Goal: Task Accomplishment & Management: Use online tool/utility

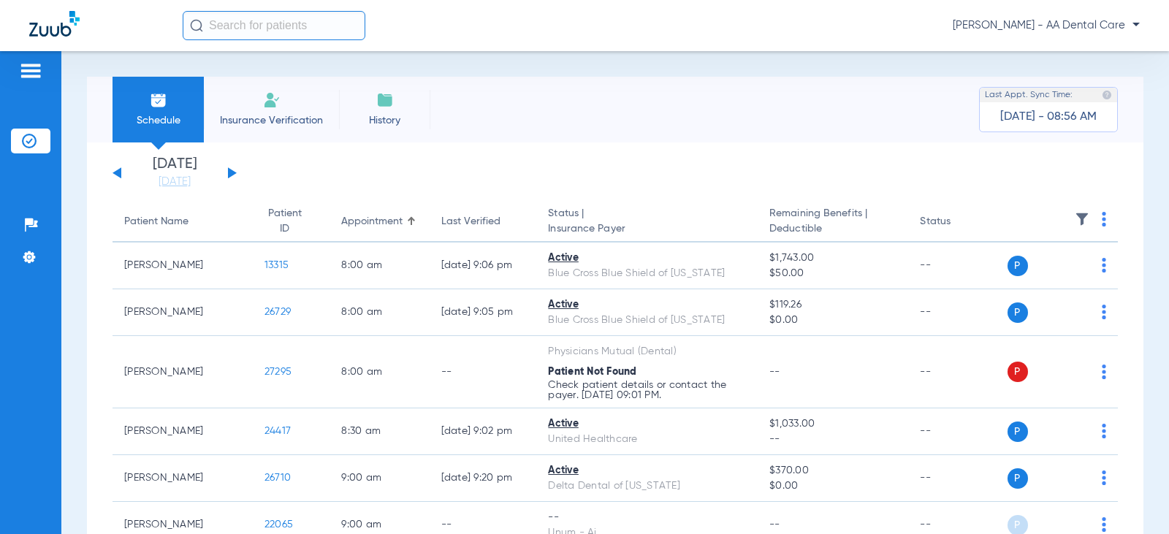
click at [233, 173] on button at bounding box center [232, 172] width 9 height 11
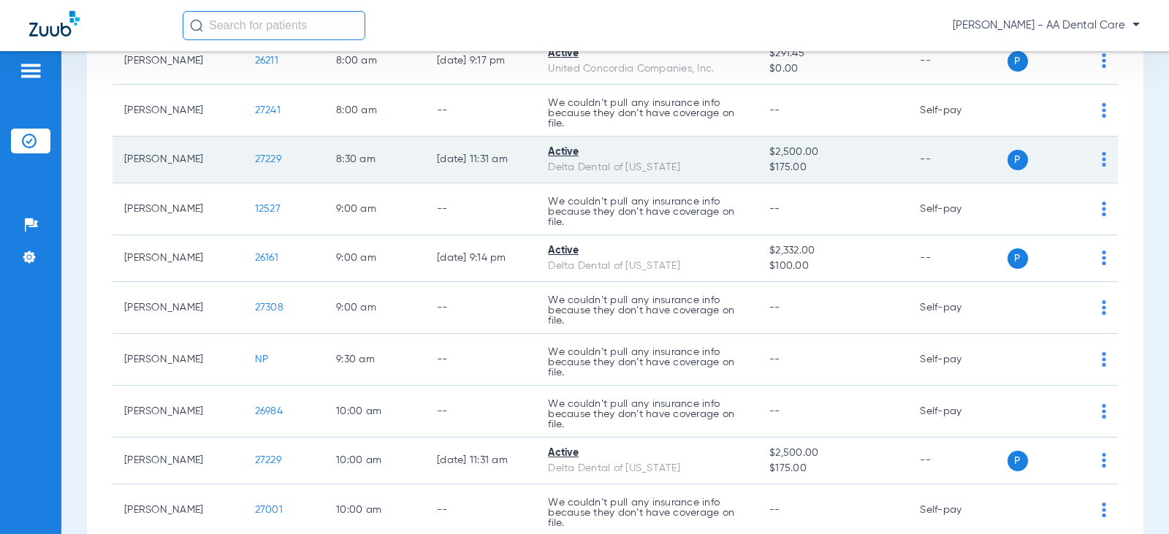
scroll to position [292, 0]
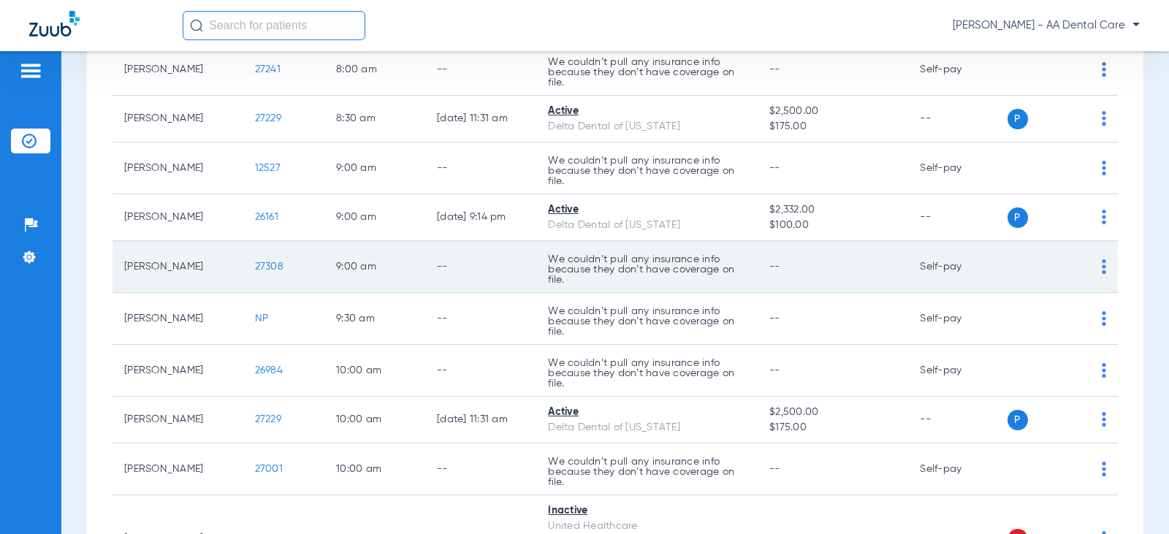
click at [1102, 265] on img at bounding box center [1104, 266] width 4 height 15
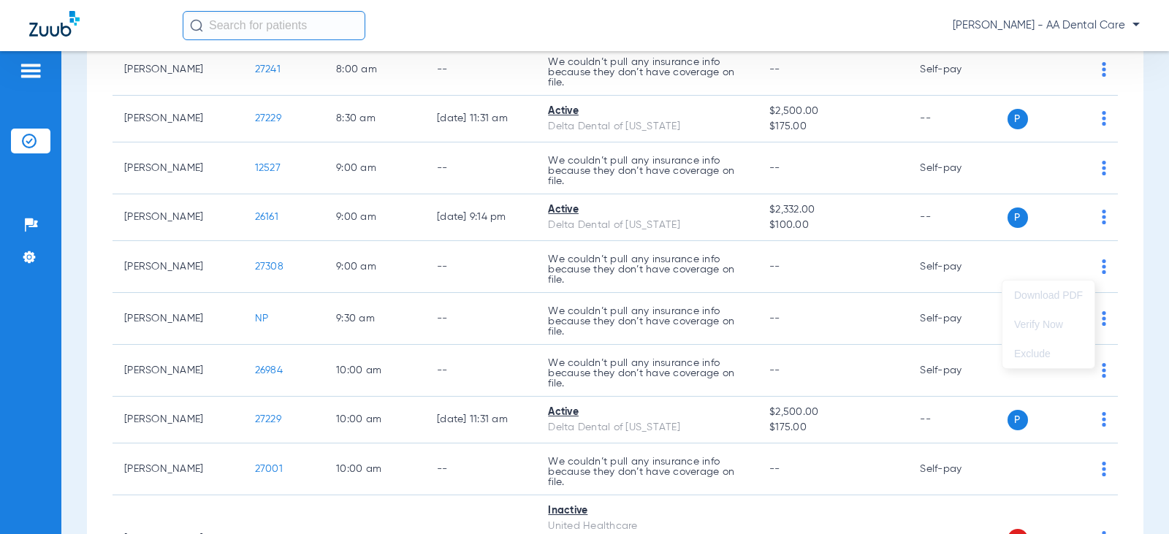
click at [1090, 258] on div at bounding box center [584, 267] width 1169 height 534
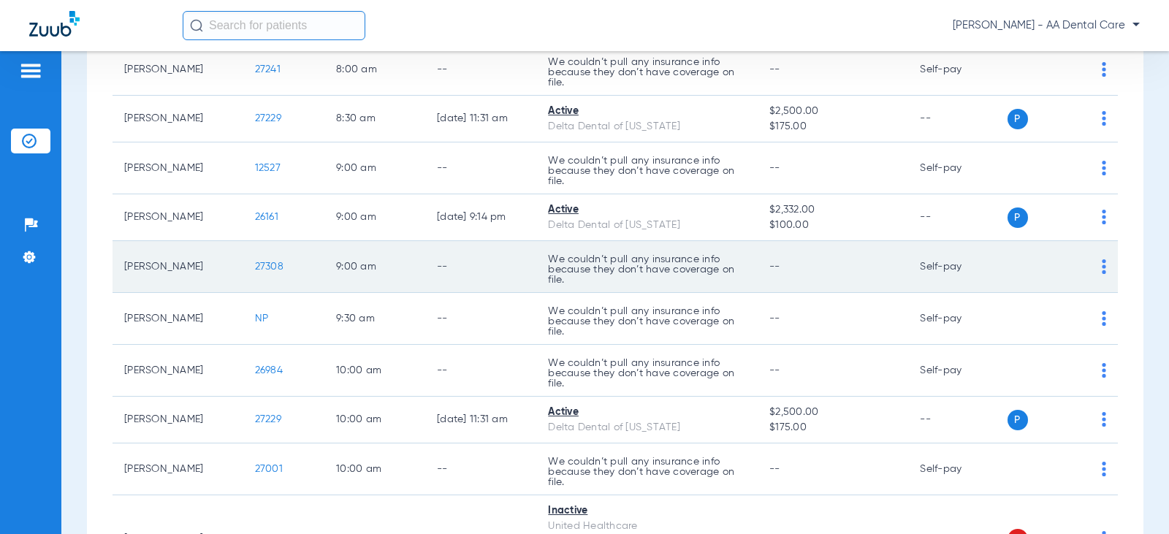
click at [1102, 267] on img at bounding box center [1104, 266] width 4 height 15
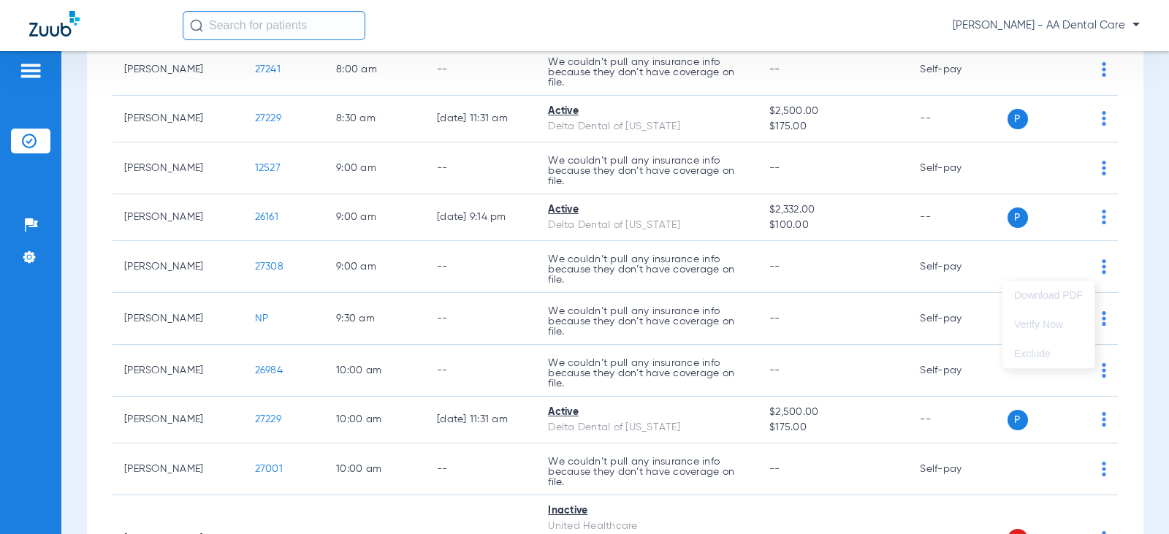
click at [1086, 268] on div at bounding box center [584, 267] width 1169 height 534
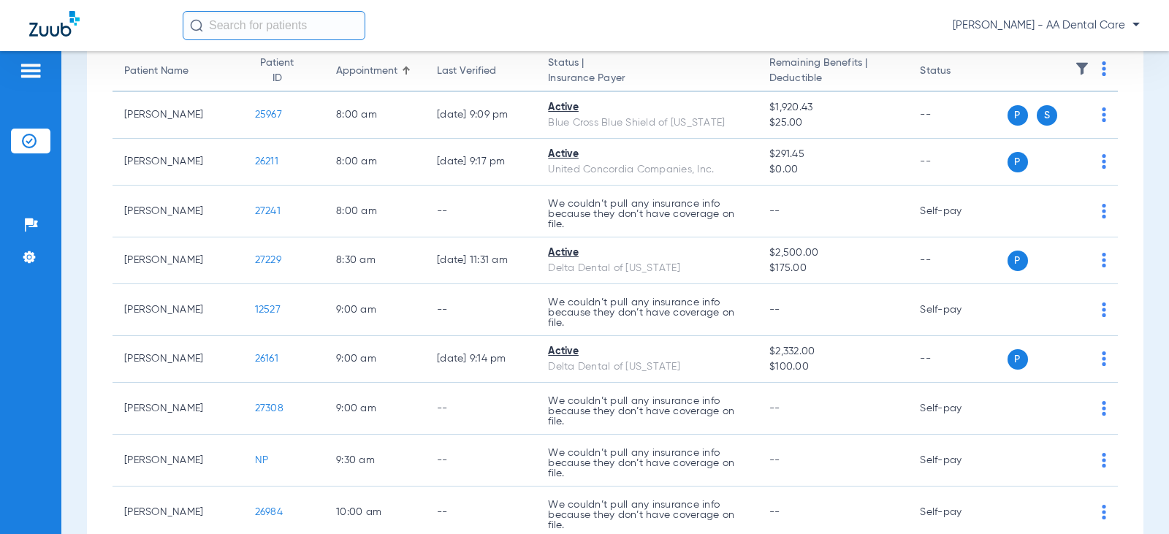
scroll to position [0, 0]
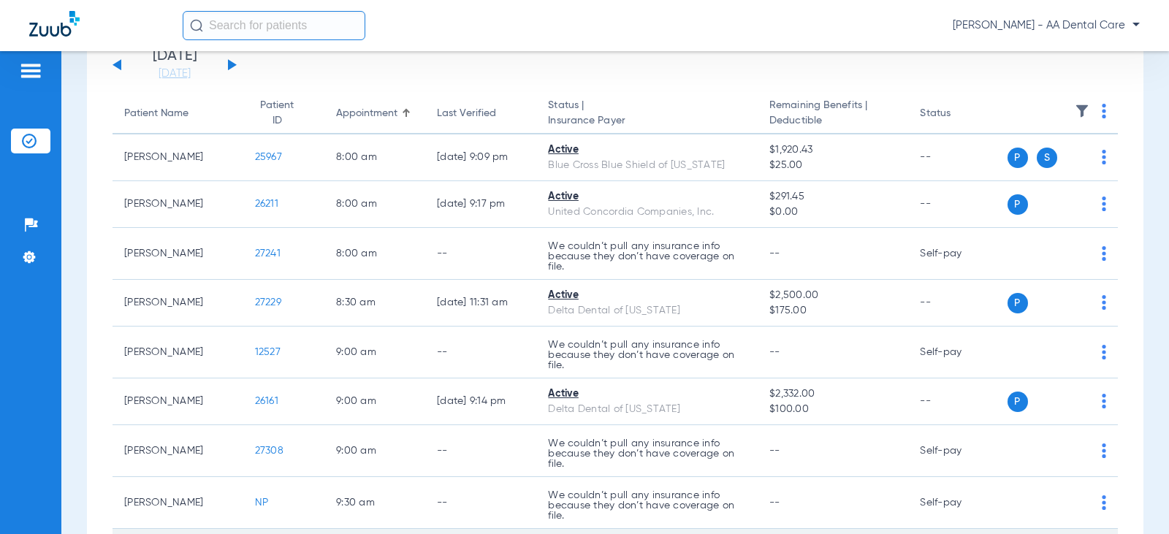
scroll to position [69, 0]
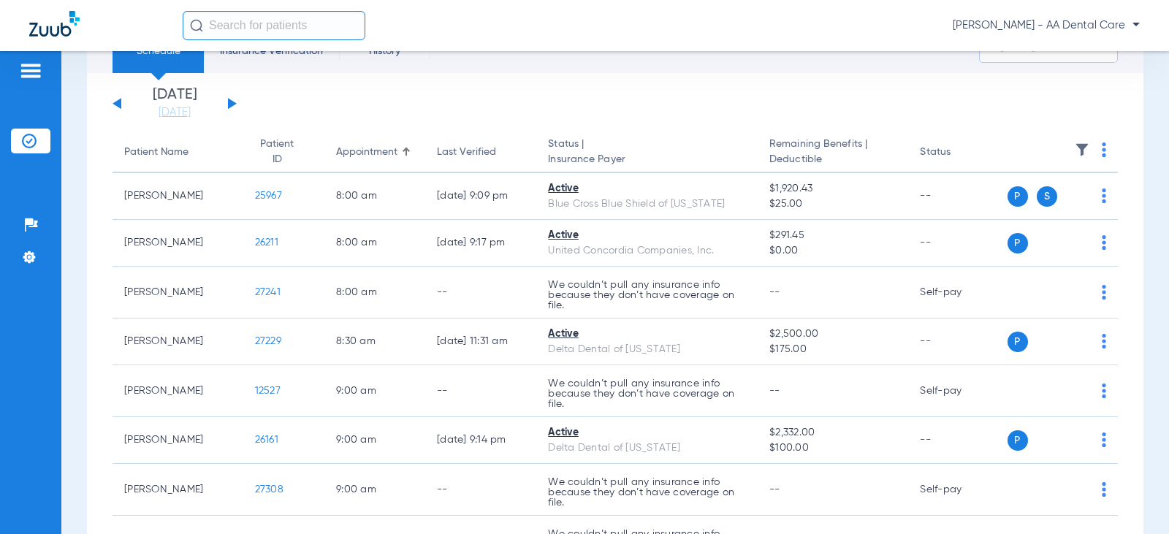
click at [238, 99] on app-single-date-navigator "Sunday 06-29-2025 Monday 06-30-2025 Tuesday 07-01-2025 Wednesday 07-02-2025 Thu…" at bounding box center [616, 104] width 1006 height 32
click at [235, 101] on div "Sunday 06-29-2025 Monday 06-30-2025 Tuesday 07-01-2025 Wednesday 07-02-2025 Thu…" at bounding box center [175, 104] width 124 height 32
click at [231, 103] on button at bounding box center [232, 103] width 9 height 11
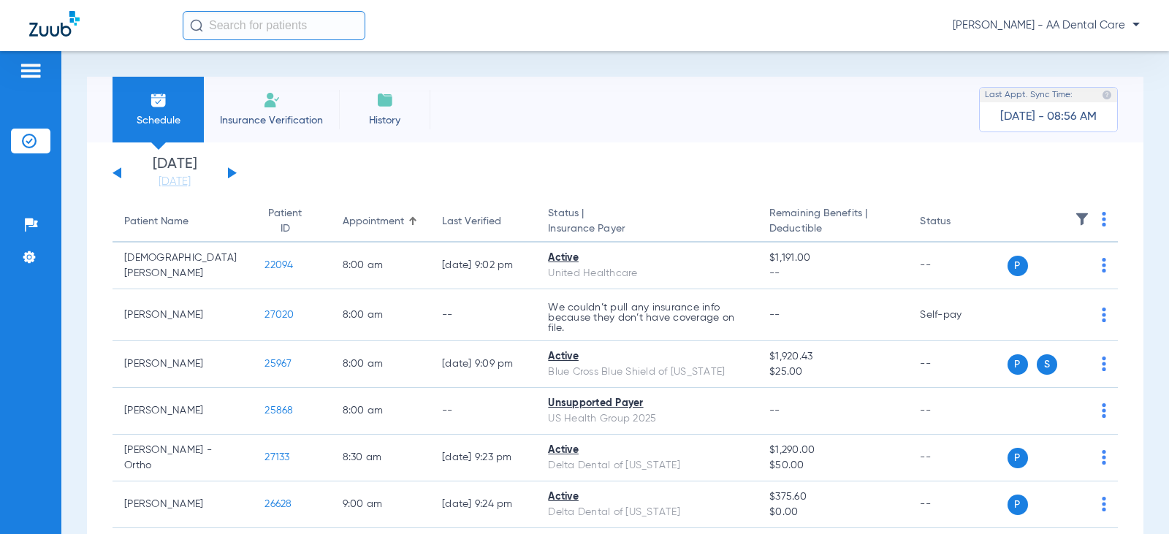
drag, startPoint x: 113, startPoint y: 179, endPoint x: 124, endPoint y: 172, distance: 13.4
click at [113, 179] on div "Sunday 06-29-2025 Monday 06-30-2025 Tuesday 07-01-2025 Wednesday 07-02-2025 Thu…" at bounding box center [175, 173] width 124 height 32
click at [119, 174] on button at bounding box center [117, 172] width 9 height 11
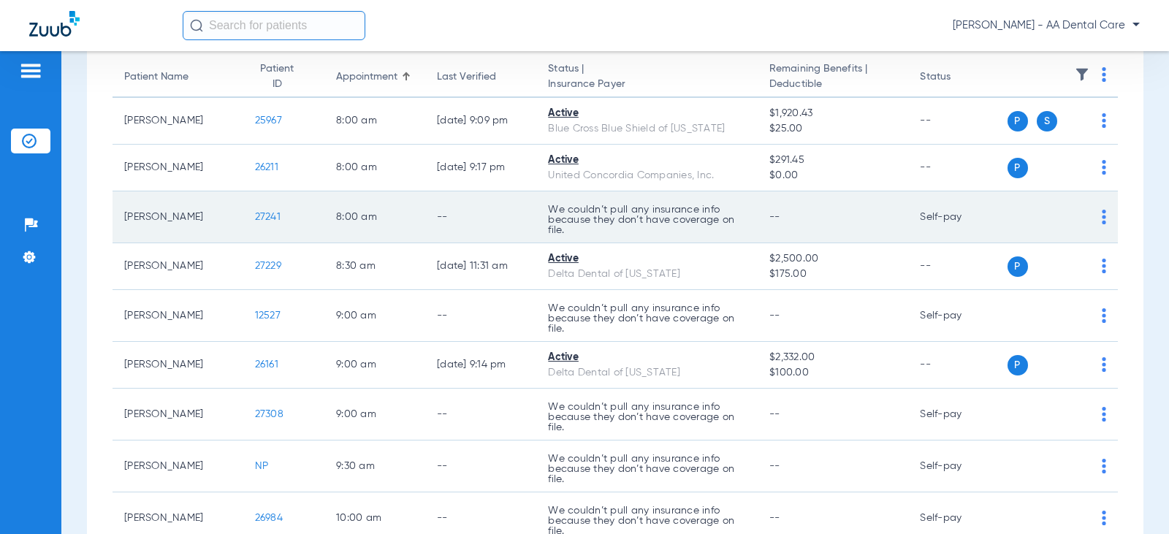
scroll to position [146, 0]
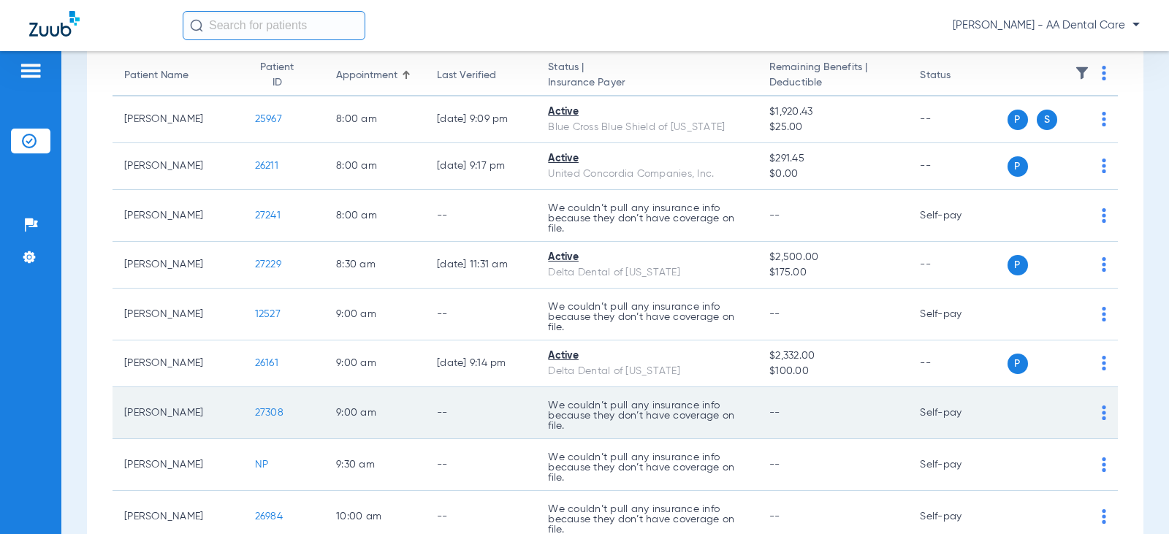
click at [1097, 415] on td "P S" at bounding box center [1063, 413] width 111 height 52
click at [1102, 415] on img at bounding box center [1104, 413] width 4 height 15
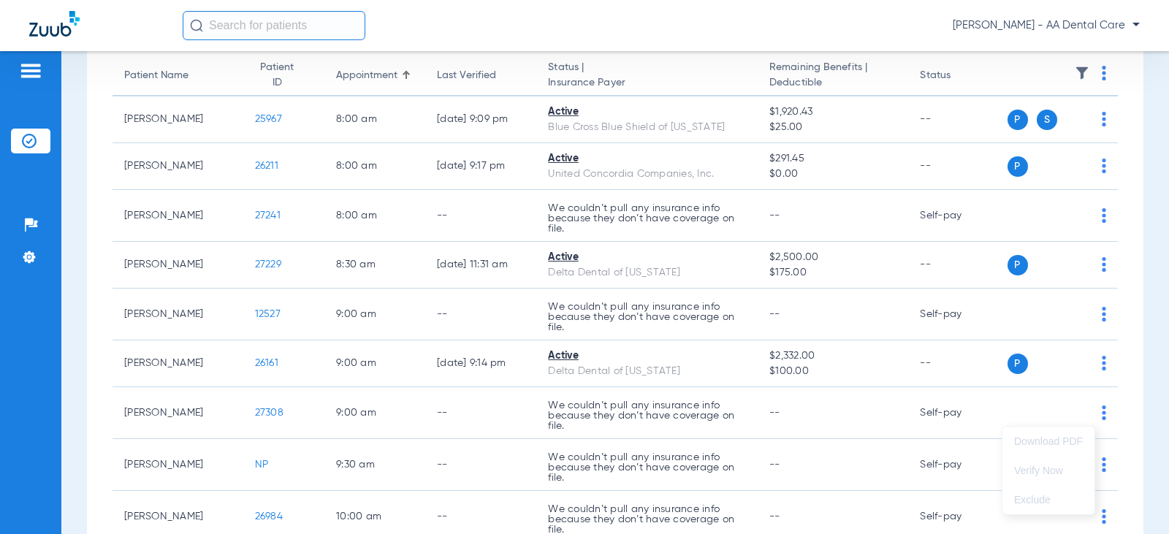
click at [981, 406] on div at bounding box center [584, 267] width 1169 height 534
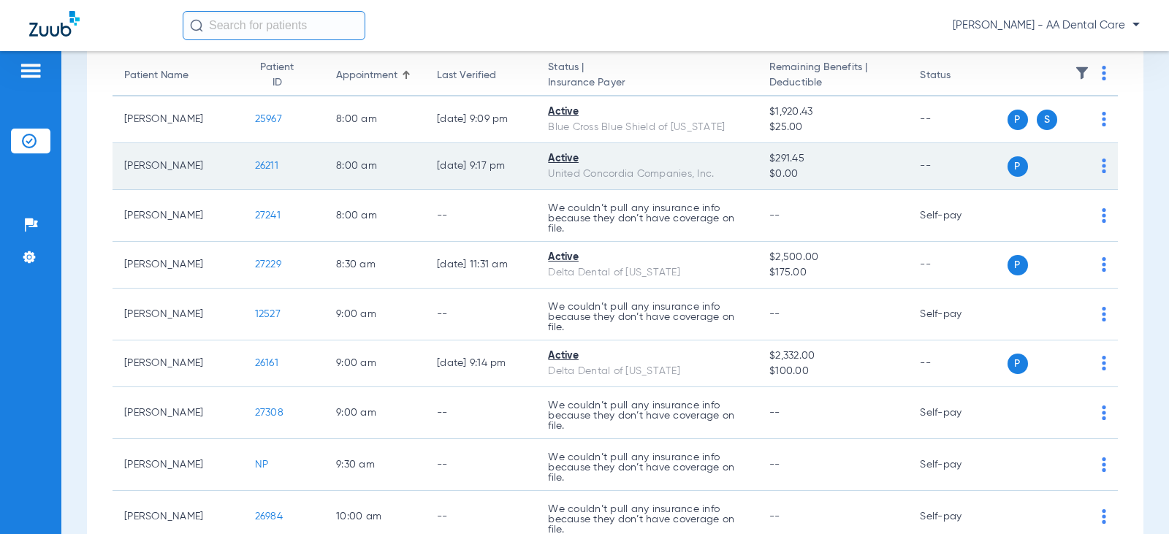
scroll to position [0, 0]
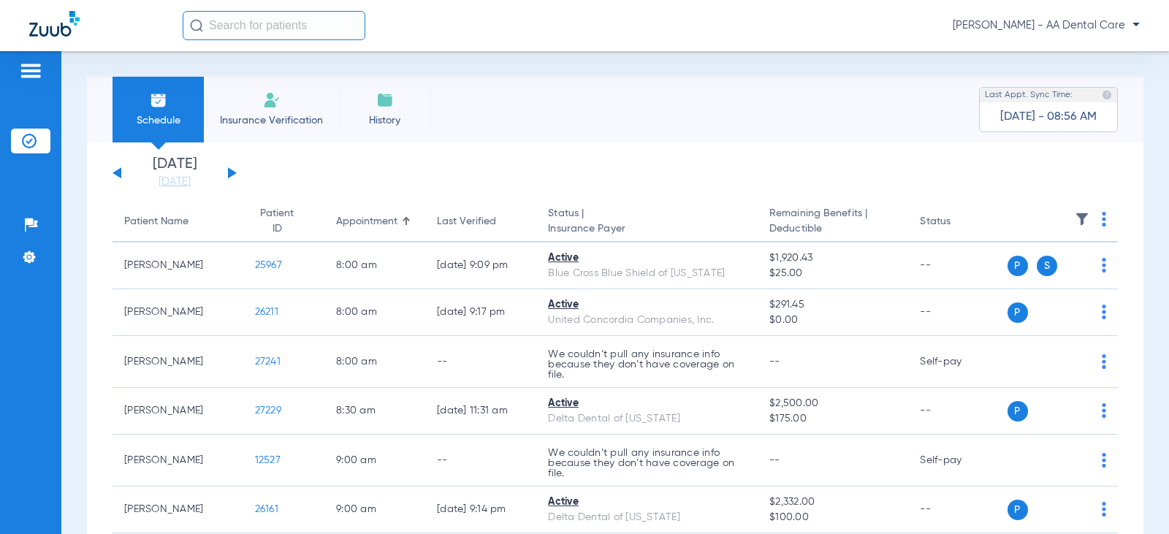
click at [261, 124] on span "Insurance Verification" at bounding box center [271, 120] width 113 height 15
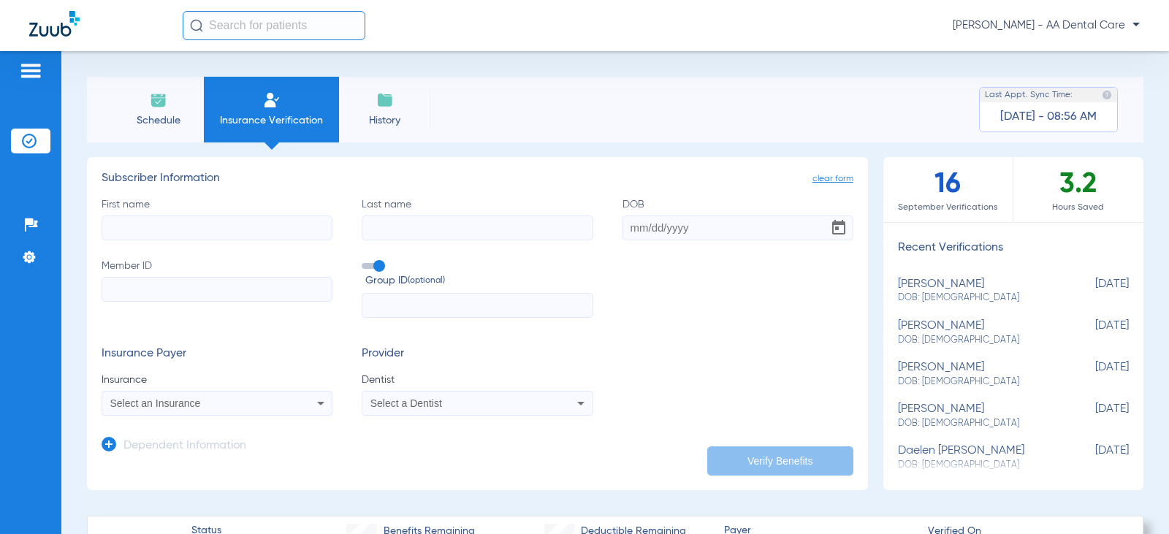
click at [211, 222] on input "First name" at bounding box center [217, 228] width 231 height 25
type input "shelby"
type input "ruths"
click at [623, 232] on input "DOB Required" at bounding box center [738, 228] width 231 height 25
type input "07/14/1990"
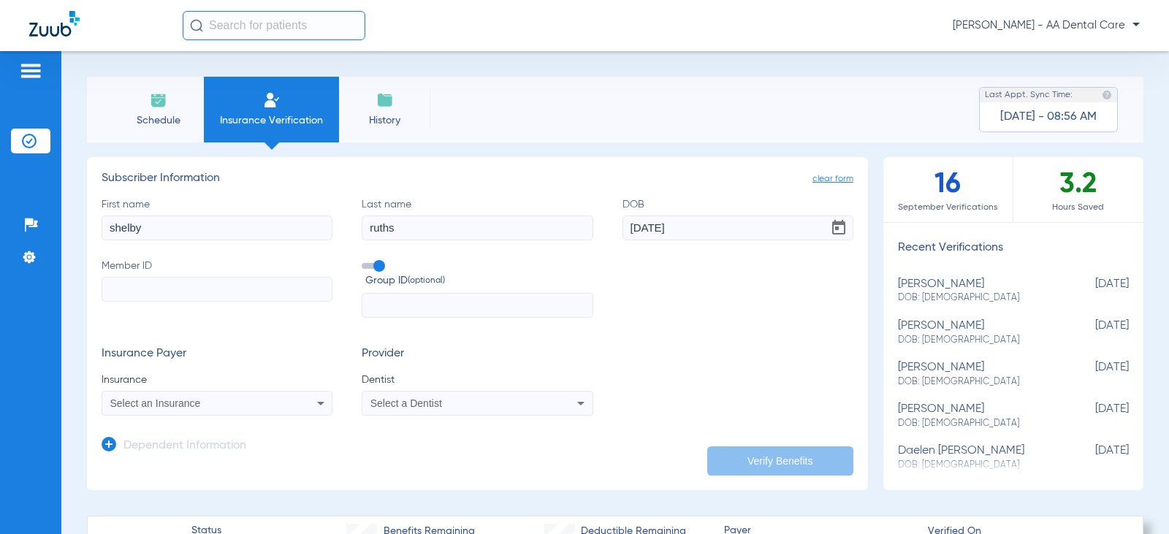
click at [274, 291] on input "Member ID" at bounding box center [217, 289] width 231 height 25
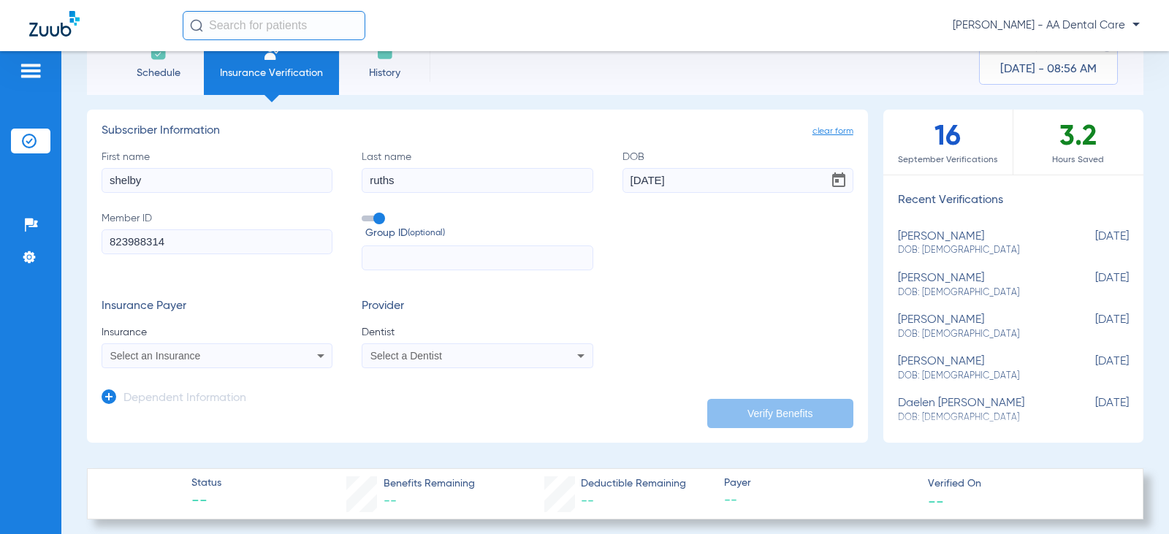
scroll to position [73, 0]
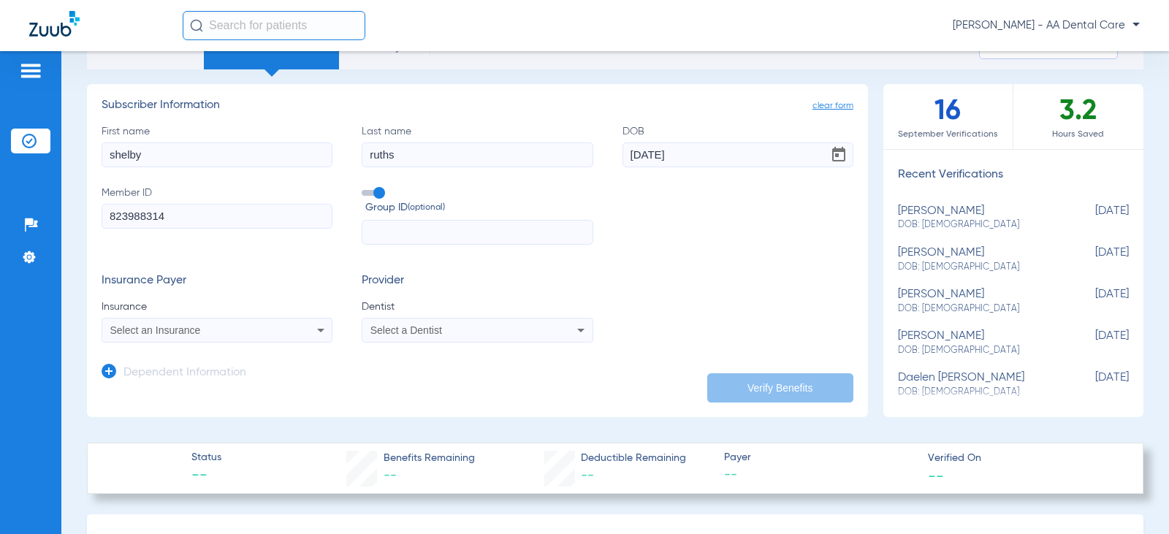
type input "823988314"
click at [299, 327] on div "Select an Insurance" at bounding box center [216, 331] width 229 height 18
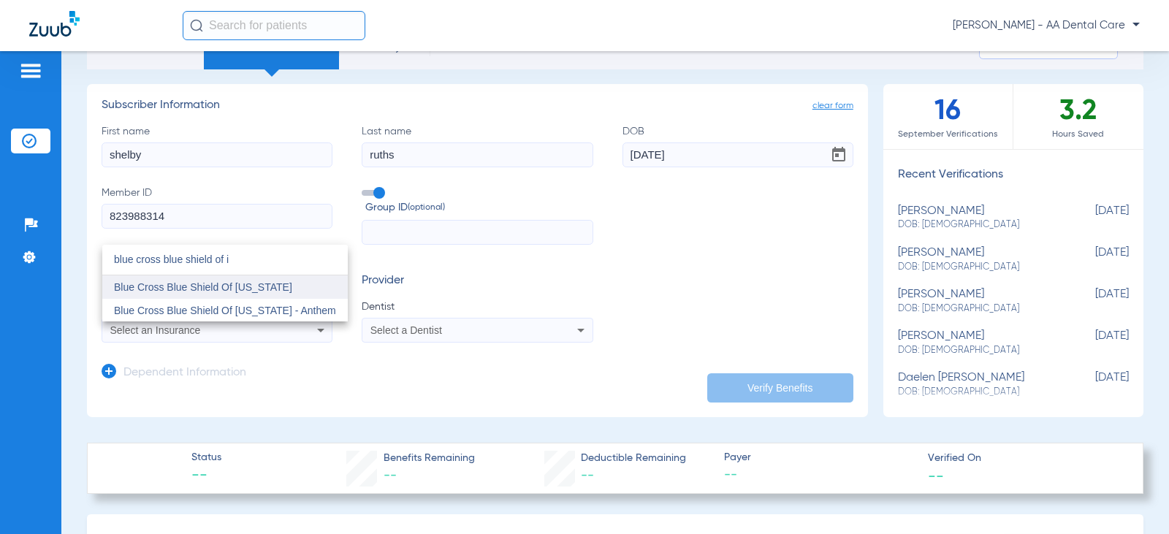
type input "blue cross blue shield of i"
click at [232, 295] on mat-option "Blue Cross Blue Shield Of Illinois" at bounding box center [225, 287] width 246 height 23
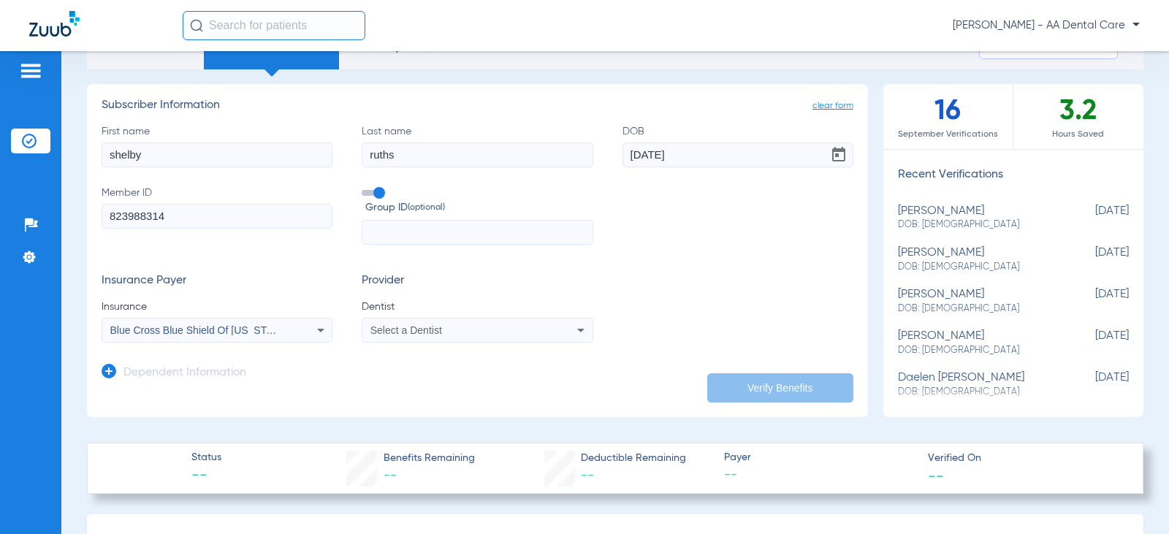
click at [520, 332] on div "Select a Dentist" at bounding box center [457, 330] width 172 height 10
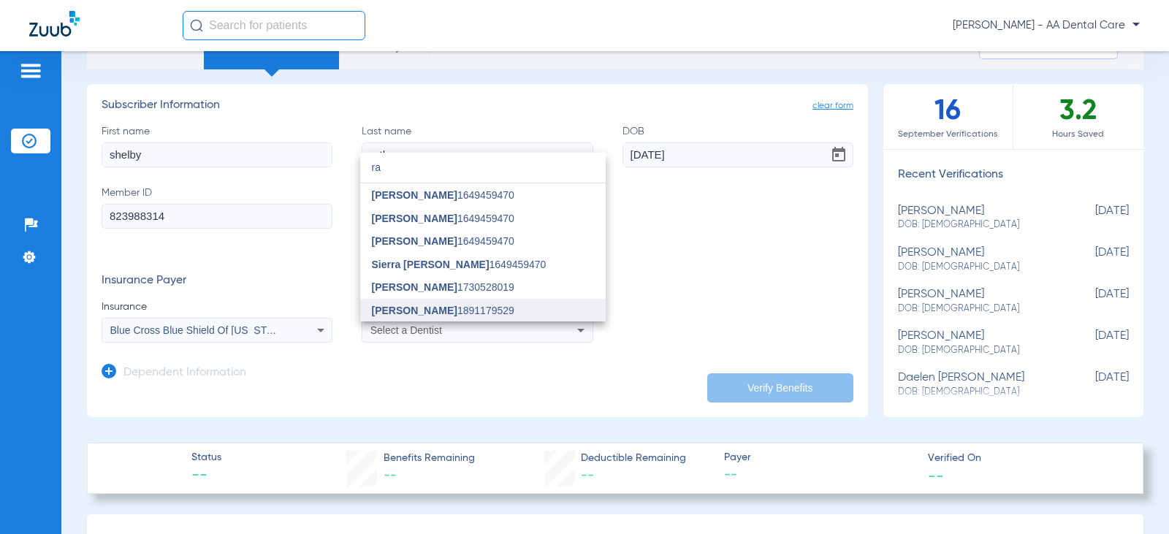
type input "ra"
click at [460, 306] on span "Rabia Naqvi 1891179529" at bounding box center [443, 310] width 143 height 10
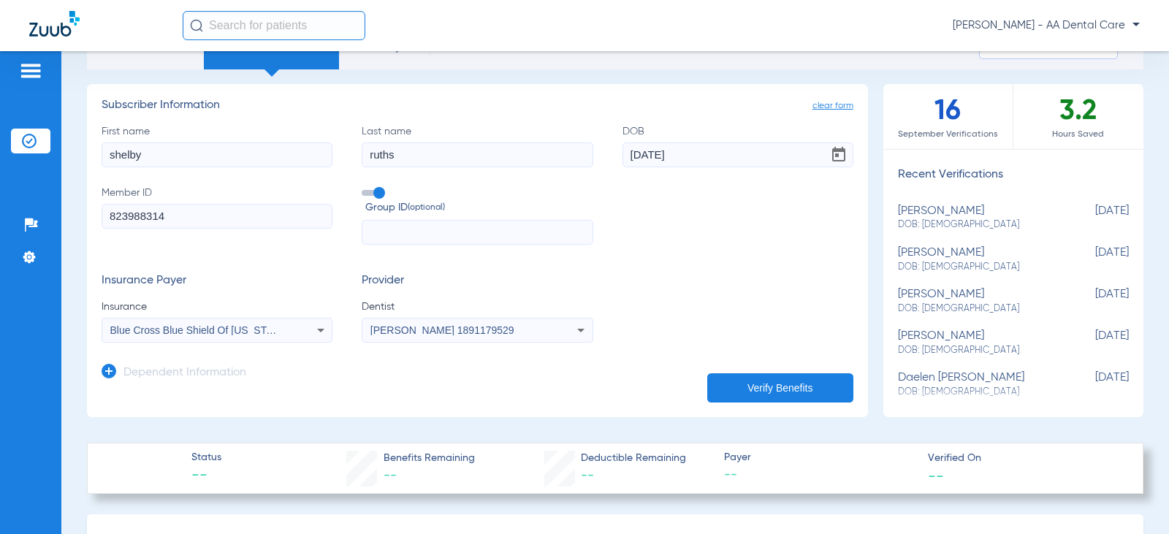
click at [768, 381] on button "Verify Benefits" at bounding box center [780, 387] width 146 height 29
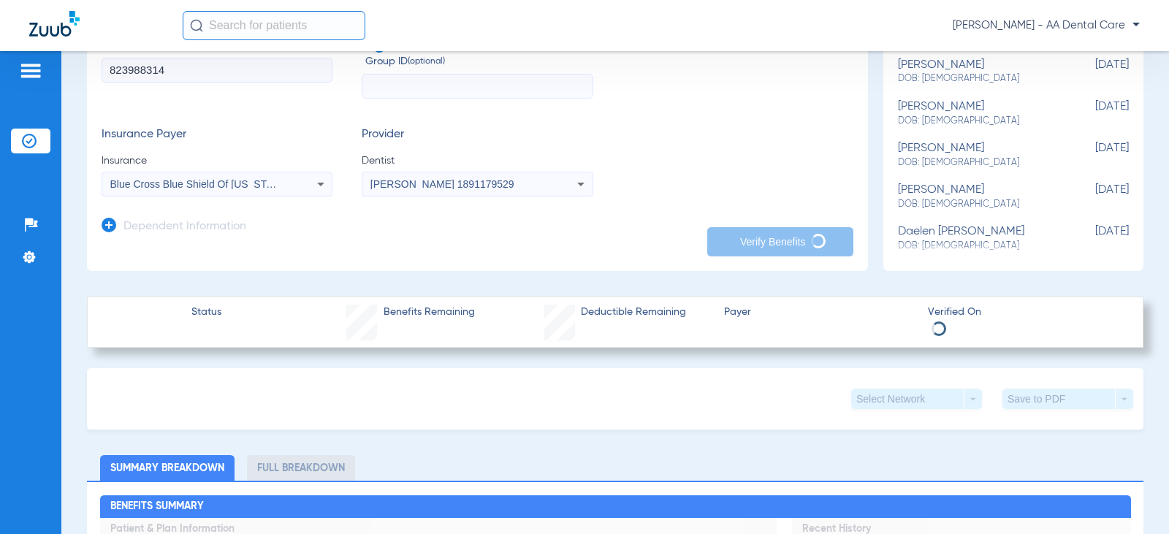
scroll to position [0, 0]
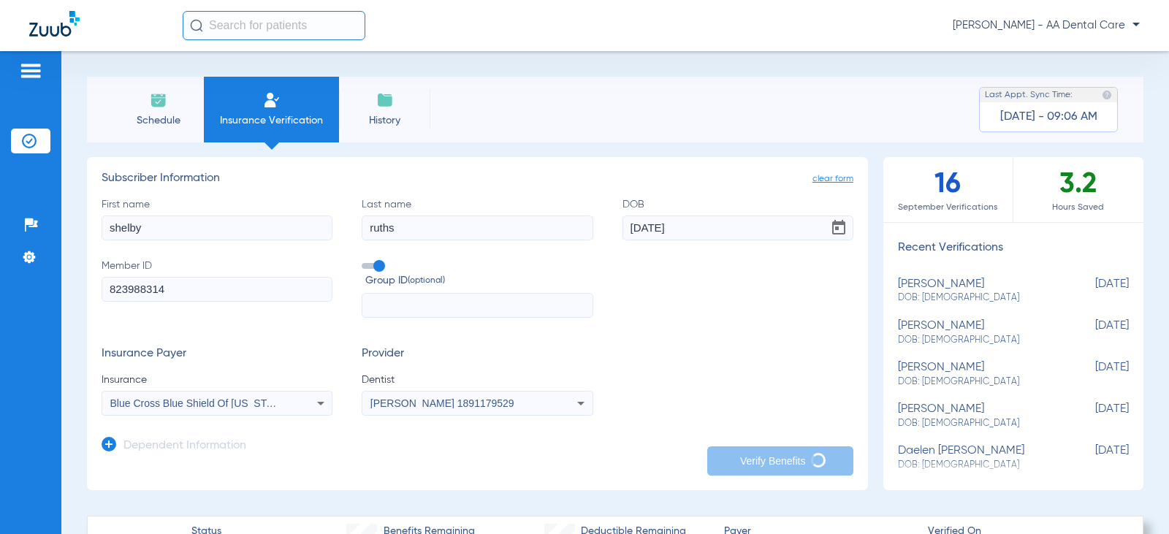
type input "shelby"
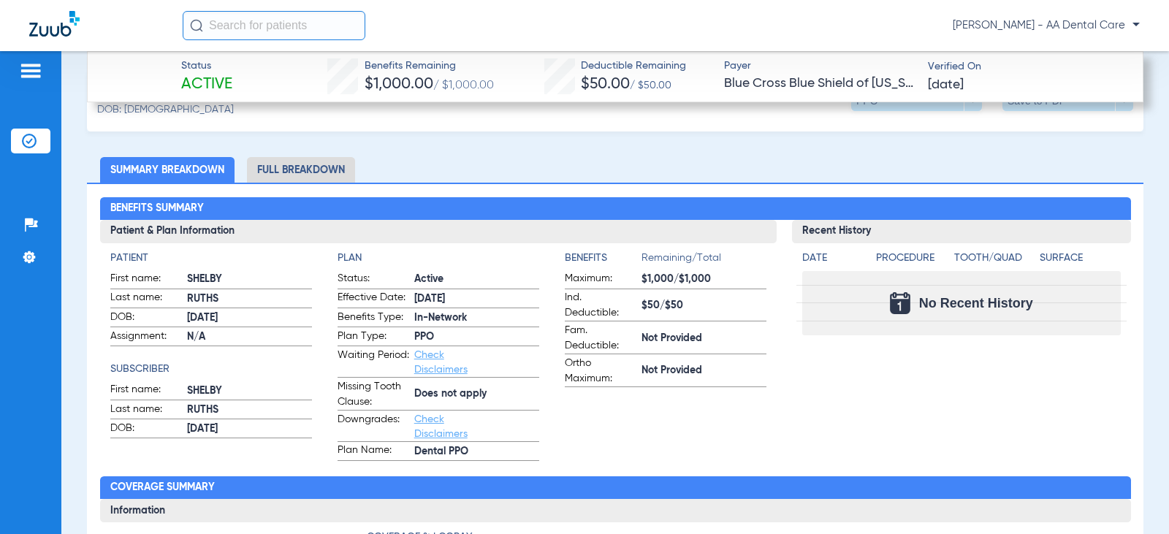
scroll to position [512, 0]
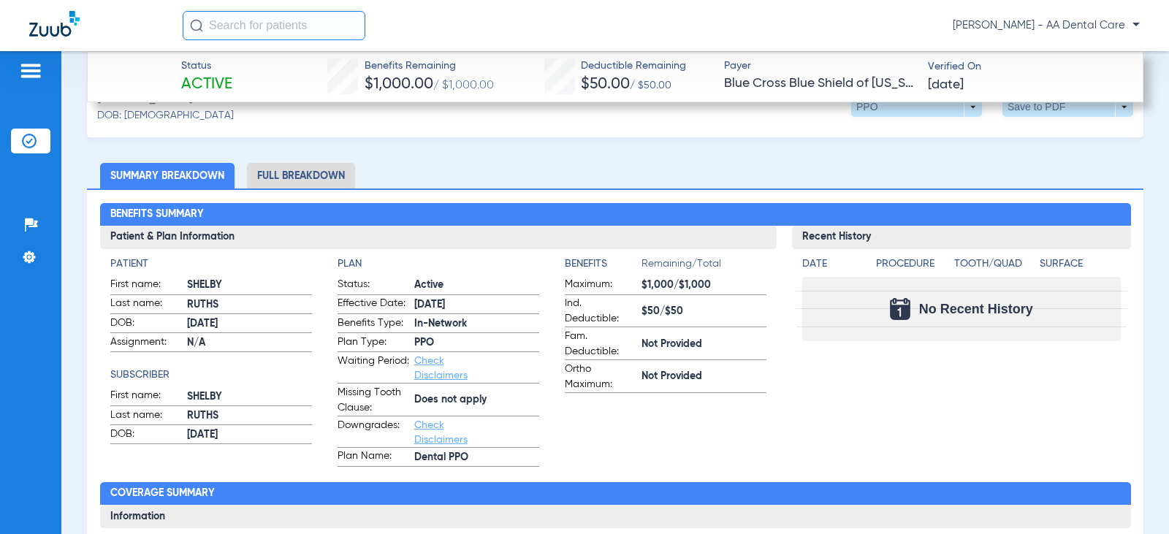
click at [296, 179] on li "Full Breakdown" at bounding box center [301, 176] width 108 height 26
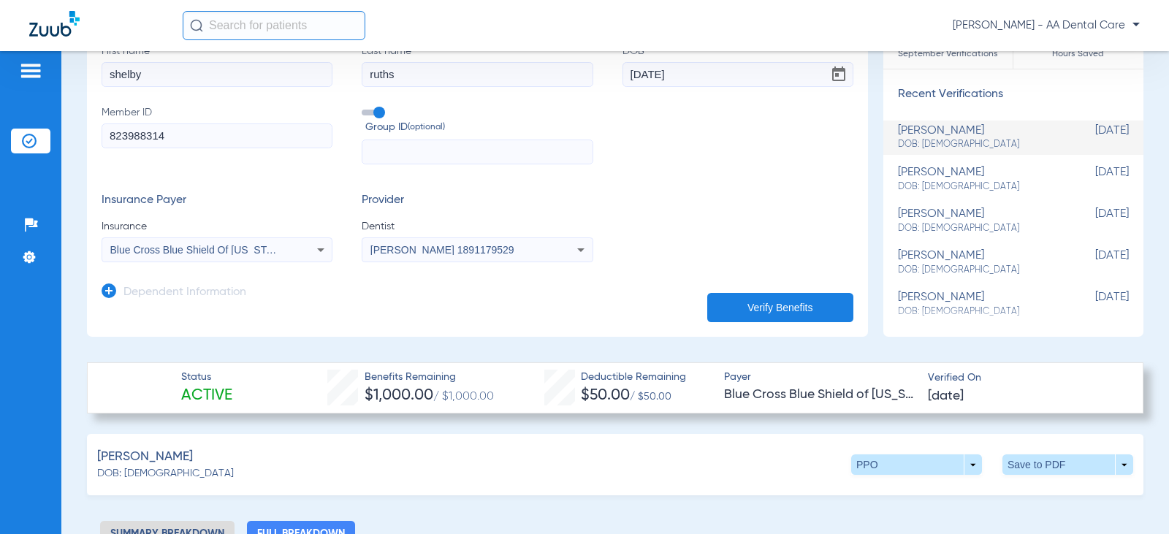
scroll to position [0, 0]
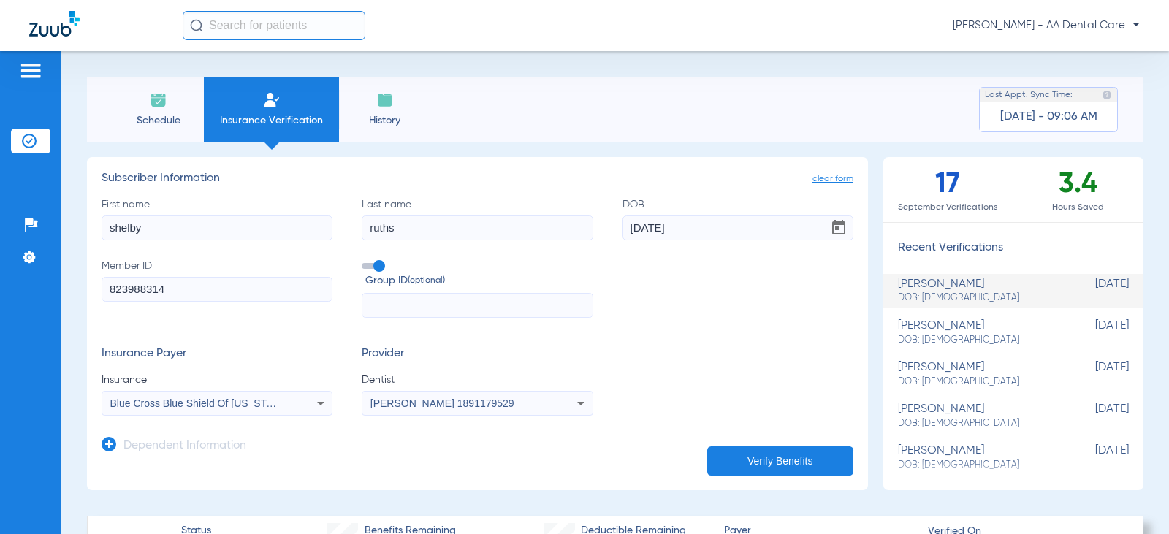
click at [169, 120] on span "Schedule" at bounding box center [158, 120] width 69 height 15
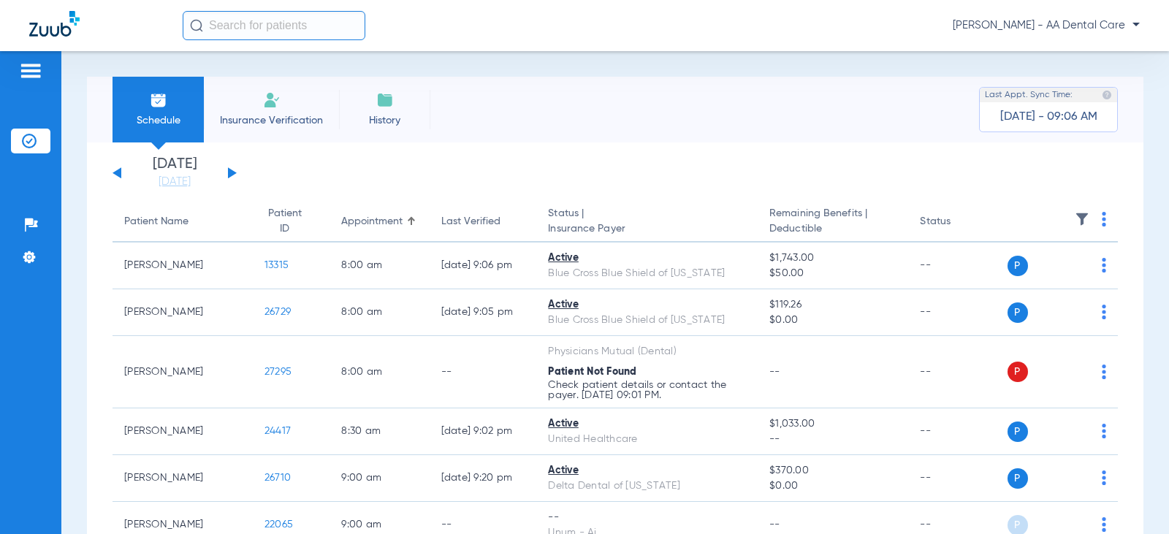
click at [229, 174] on button at bounding box center [232, 172] width 9 height 11
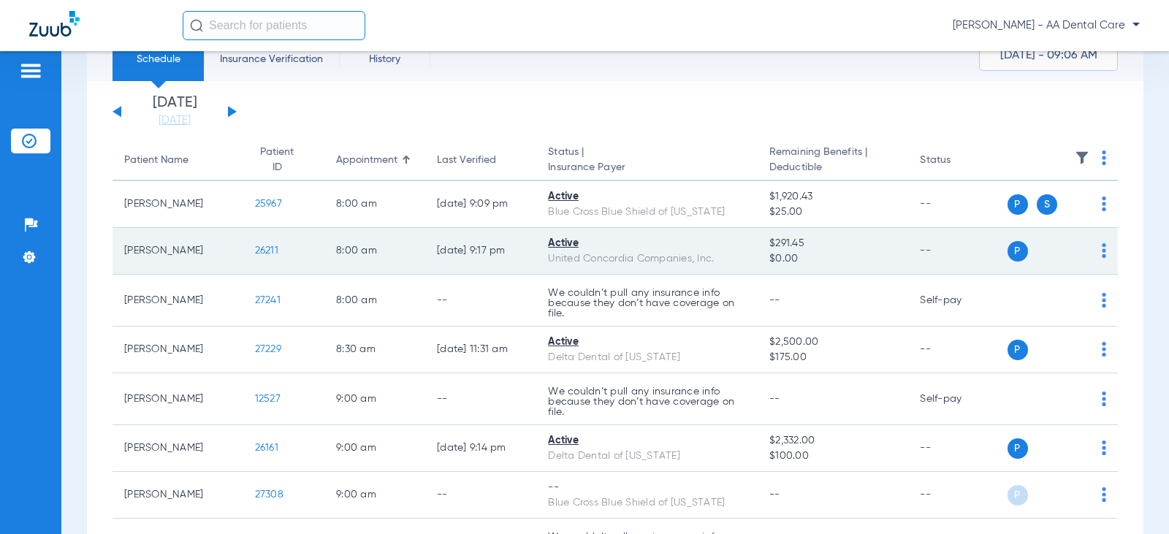
scroll to position [146, 0]
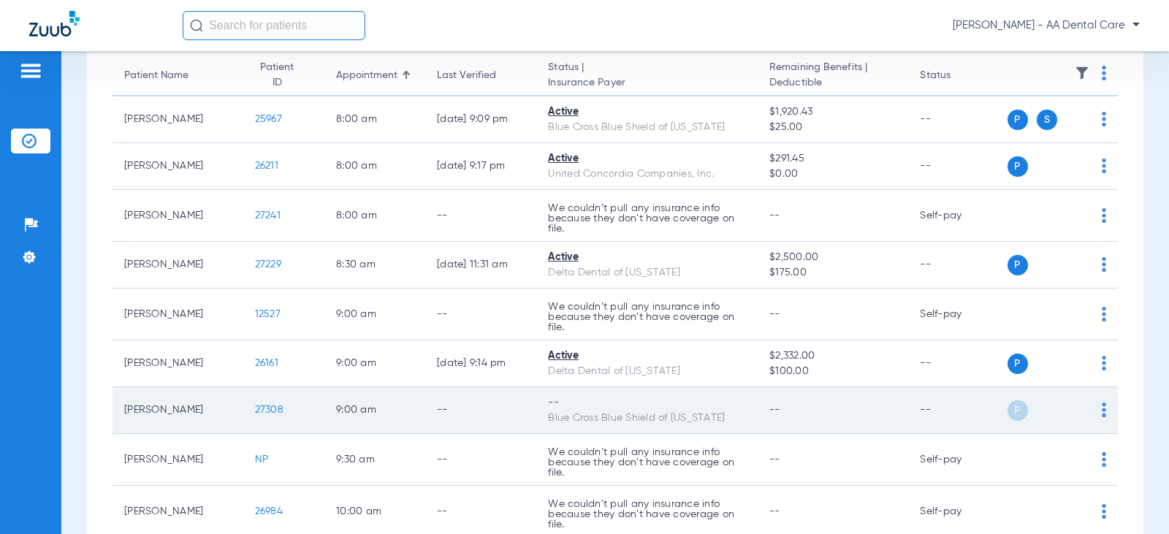
click at [1104, 412] on td "P S" at bounding box center [1063, 410] width 111 height 47
click at [1099, 414] on td "P S" at bounding box center [1063, 410] width 111 height 47
click at [1102, 413] on img at bounding box center [1104, 410] width 4 height 15
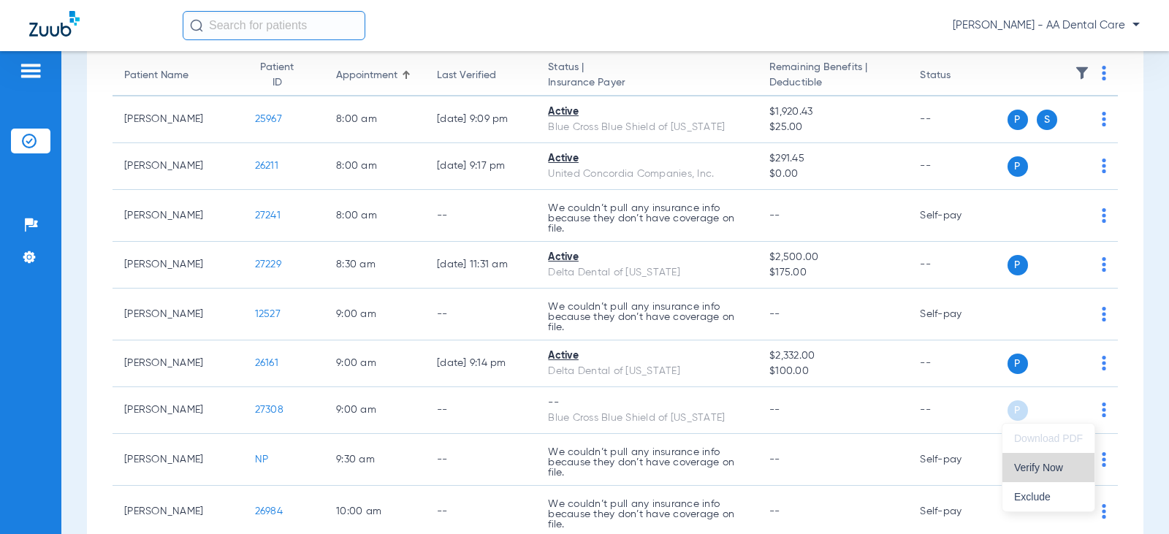
click at [1051, 471] on span "Verify Now" at bounding box center [1048, 468] width 69 height 10
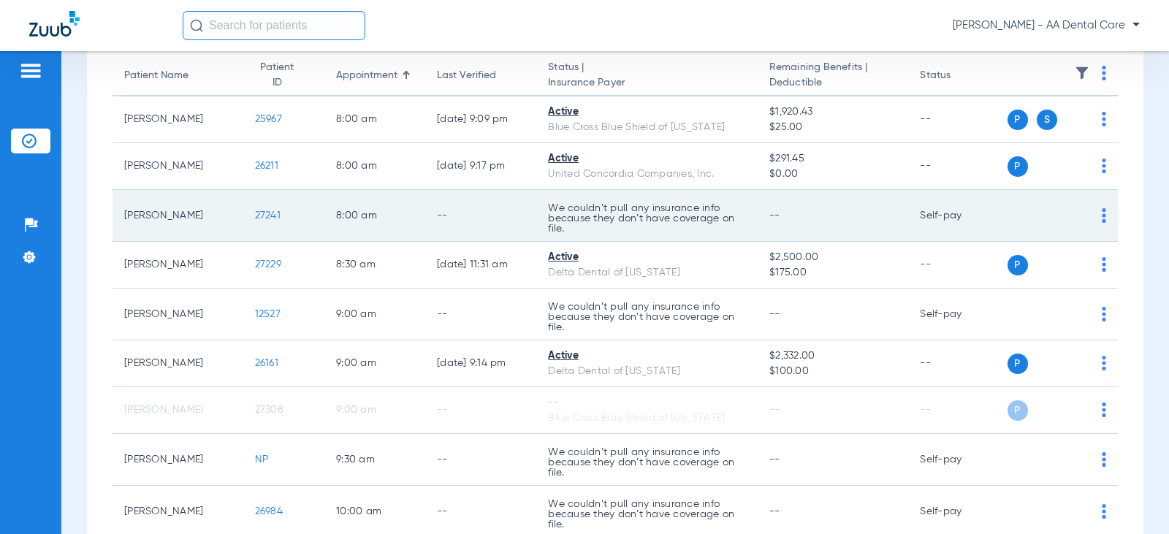
scroll to position [0, 0]
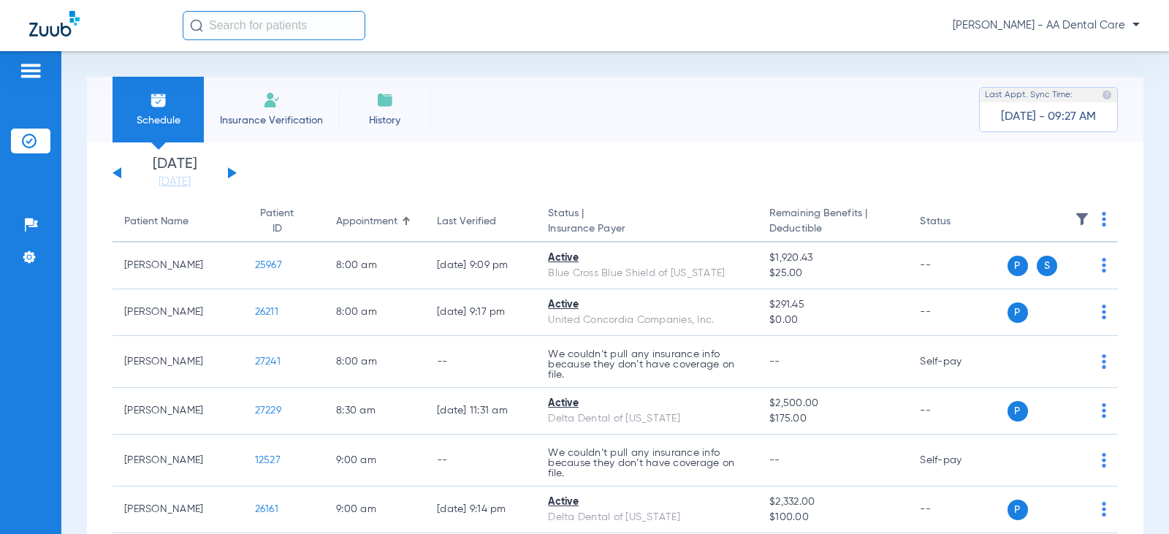
click at [225, 177] on div "Sunday 06-29-2025 Monday 06-30-2025 Tuesday 07-01-2025 Wednesday 07-02-2025 Thu…" at bounding box center [175, 173] width 124 height 32
click at [236, 167] on div "Sunday 06-29-2025 Monday 06-30-2025 Tuesday 07-01-2025 Wednesday 07-02-2025 Thu…" at bounding box center [175, 173] width 124 height 32
click at [231, 172] on button at bounding box center [232, 172] width 9 height 11
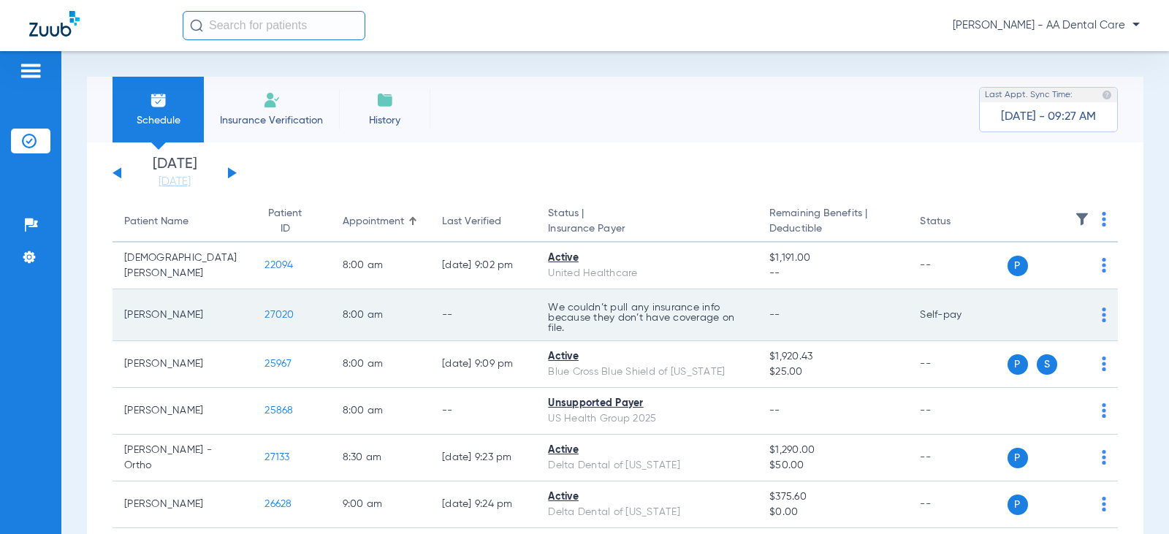
click at [1102, 312] on img at bounding box center [1104, 315] width 4 height 15
click at [1093, 312] on div at bounding box center [584, 267] width 1169 height 534
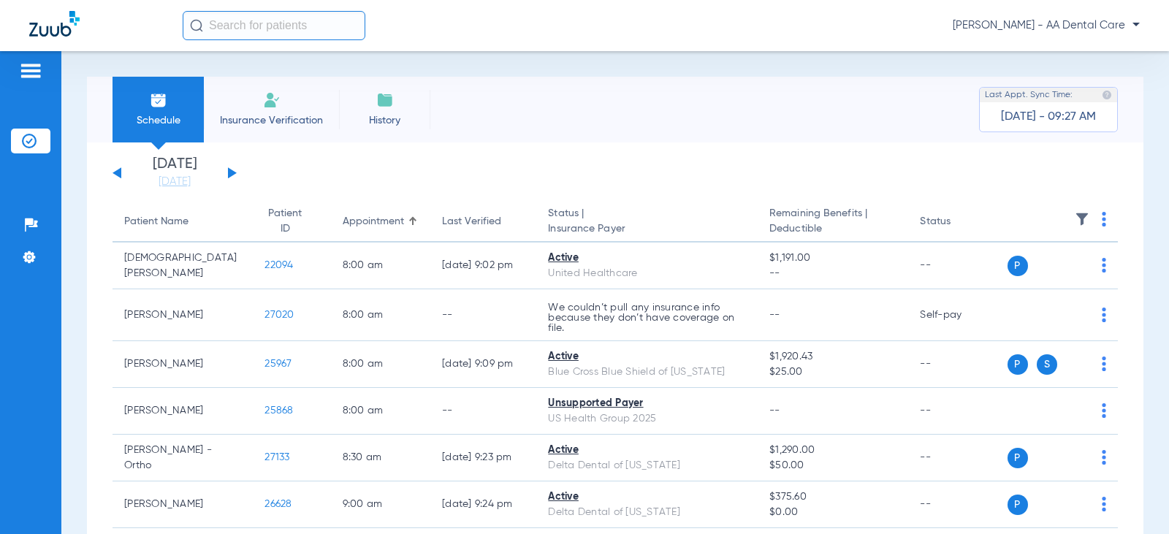
click at [276, 113] on span "Insurance Verification" at bounding box center [271, 120] width 113 height 15
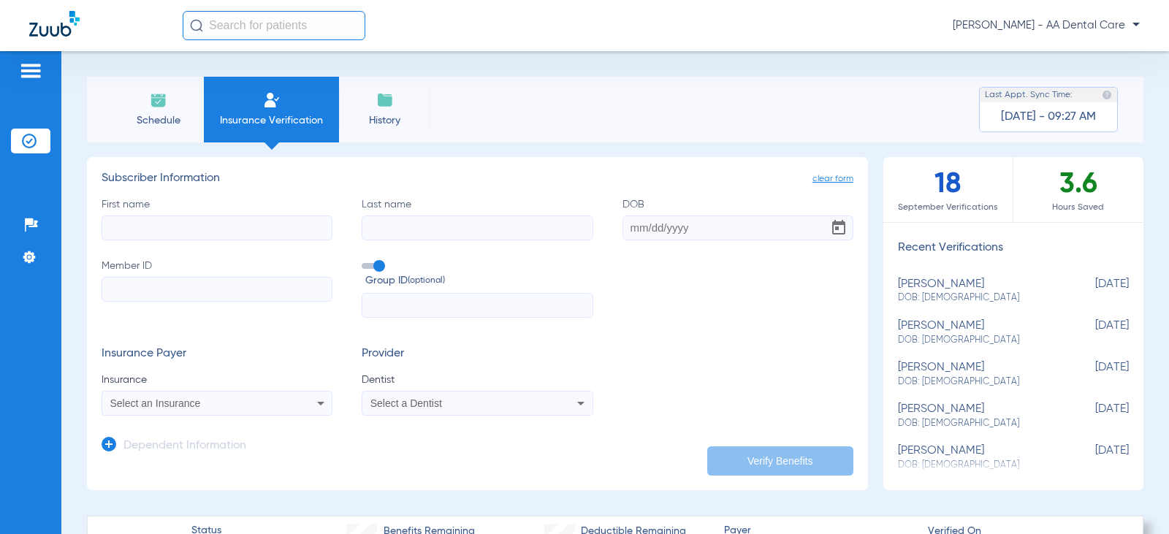
click at [214, 231] on input "First name" at bounding box center [217, 228] width 231 height 25
type input "alicia"
type input "fassett"
type input "03/18/1947"
click at [217, 286] on input "Member ID" at bounding box center [217, 289] width 231 height 25
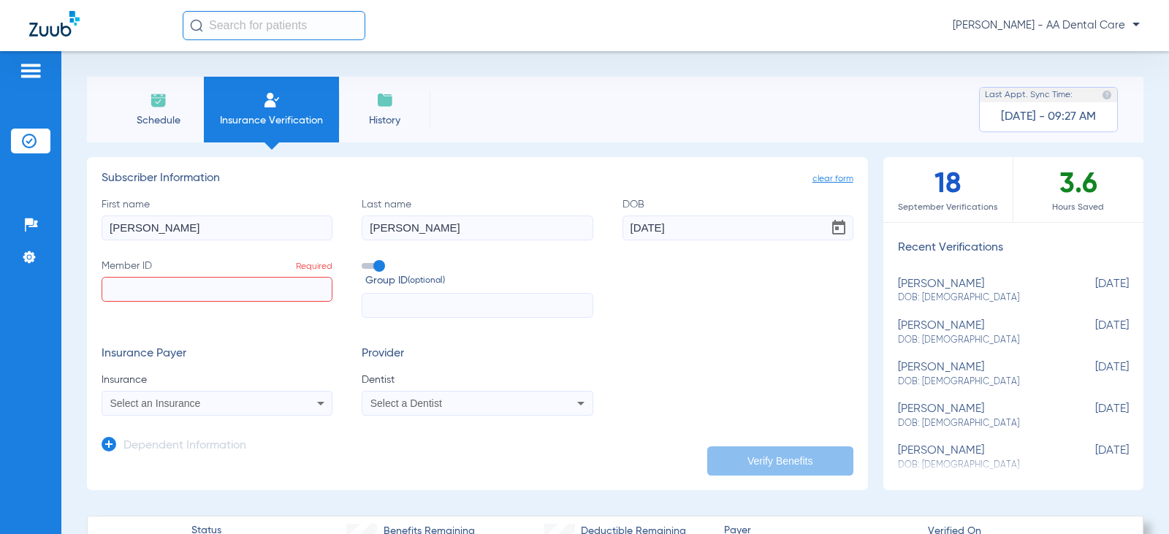
paste input "905979293"
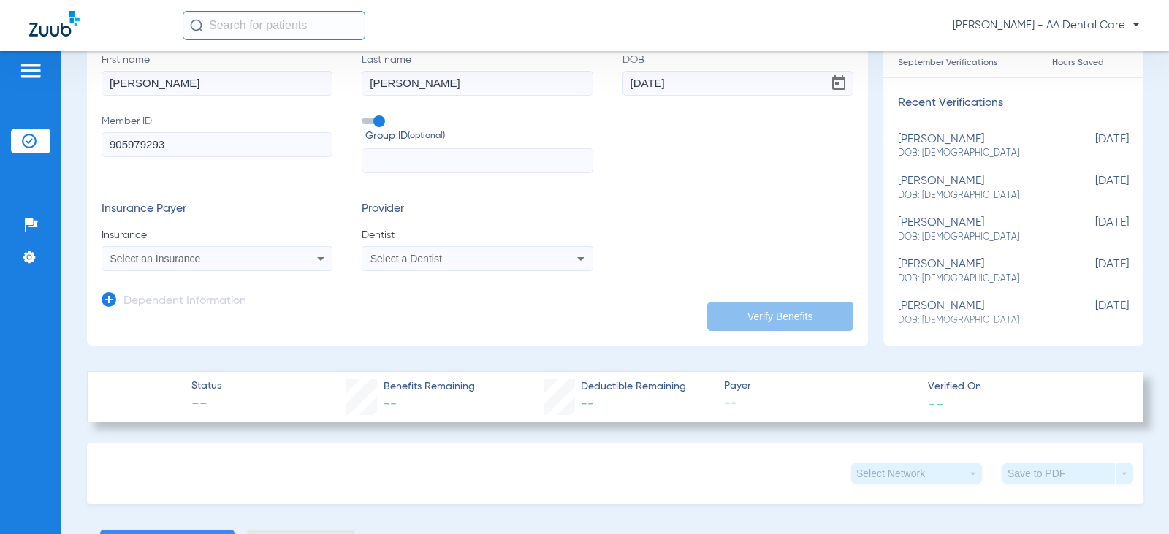
scroll to position [146, 0]
type input "905979293"
click at [295, 261] on div "Select an Insurance" at bounding box center [216, 257] width 229 height 18
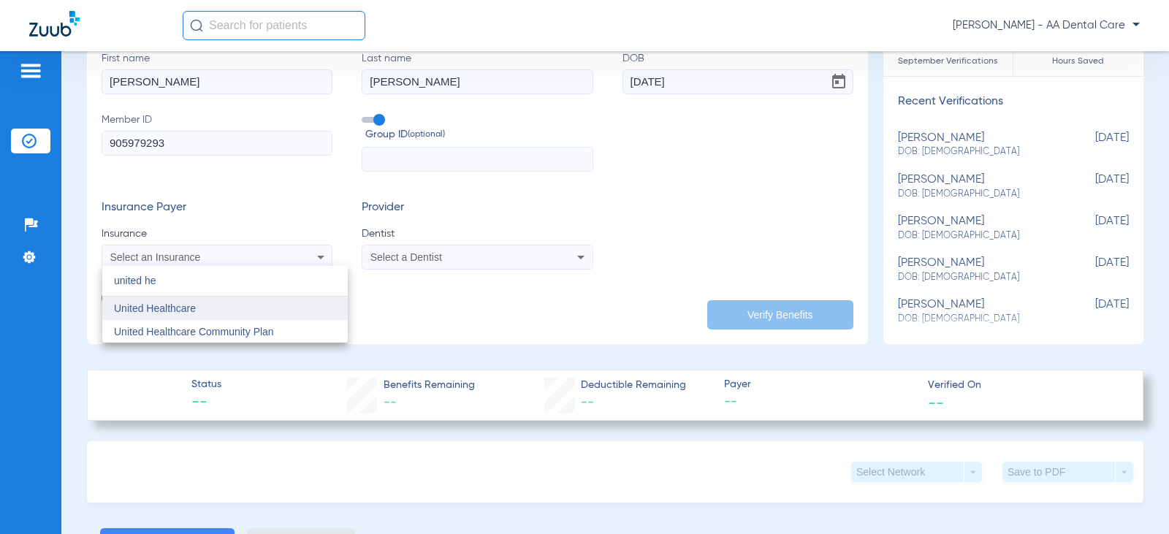
type input "united he"
click at [211, 309] on mat-option "United Healthcare" at bounding box center [225, 308] width 246 height 23
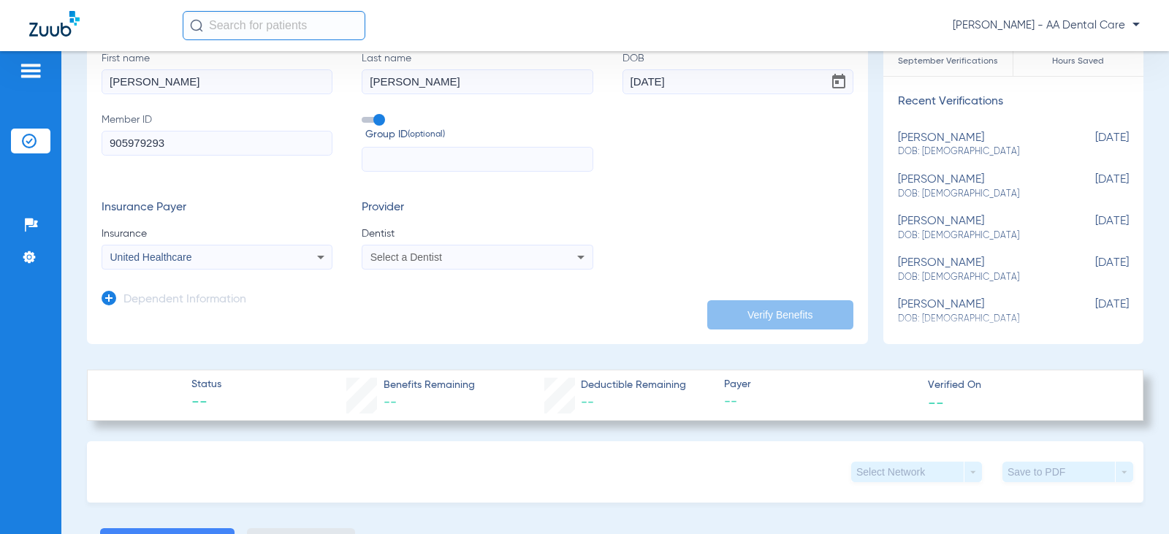
click at [558, 258] on div "Select a Dentist" at bounding box center [476, 257] width 229 height 18
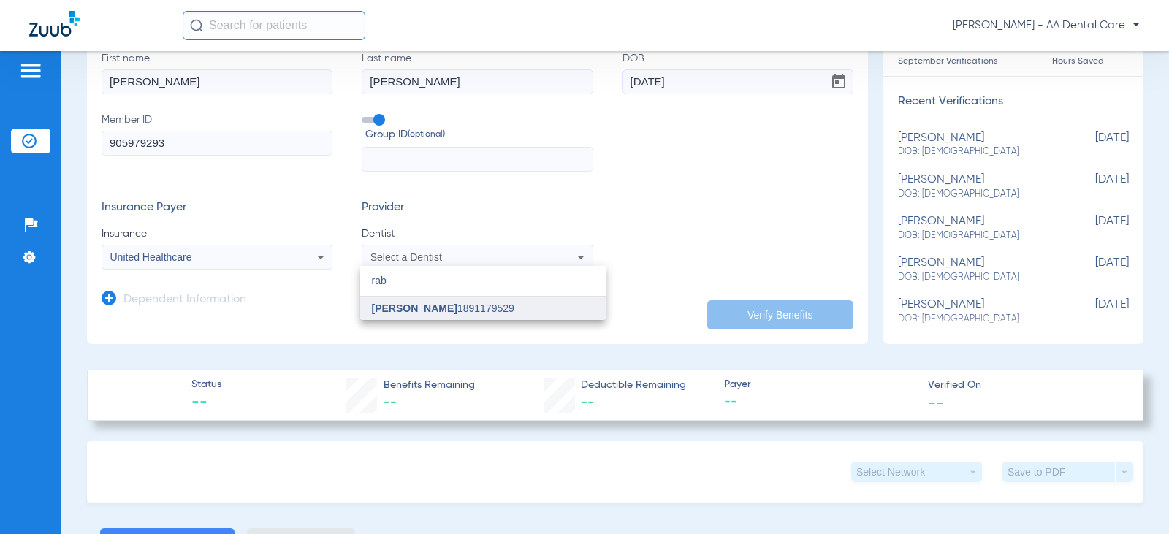
type input "rab"
click at [436, 298] on mat-option "Rabia Naqvi 1891179529" at bounding box center [483, 308] width 246 height 23
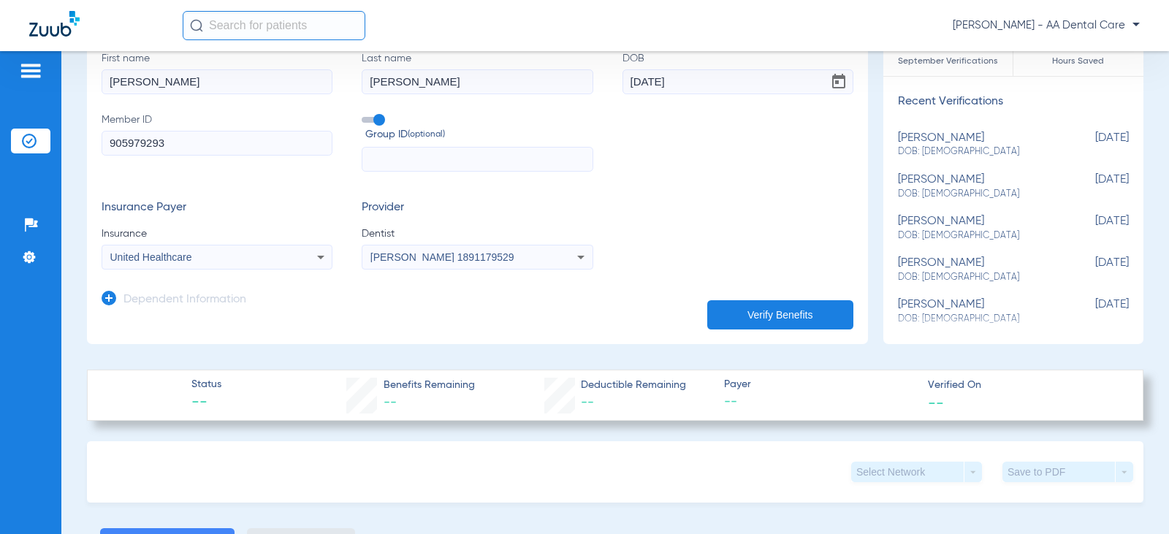
click at [718, 300] on button "Verify Benefits" at bounding box center [780, 314] width 146 height 29
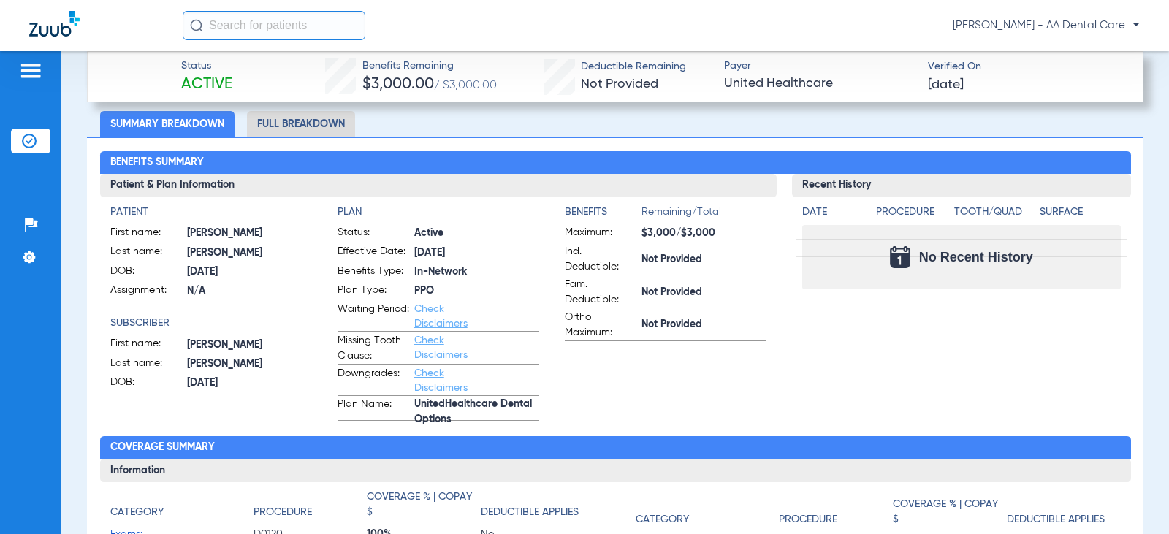
scroll to position [512, 0]
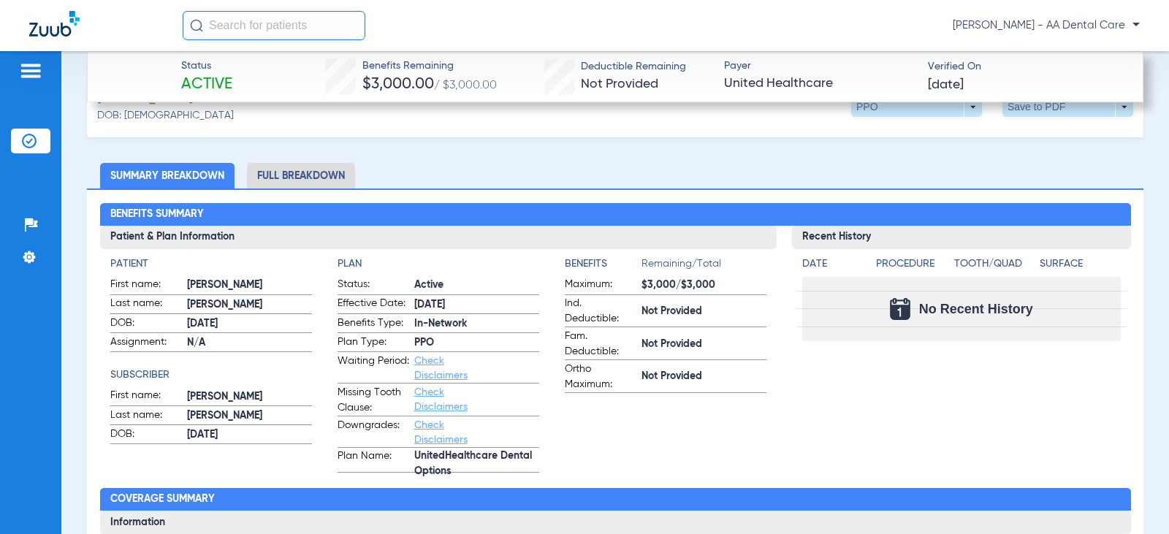
click at [308, 174] on li "Full Breakdown" at bounding box center [301, 176] width 108 height 26
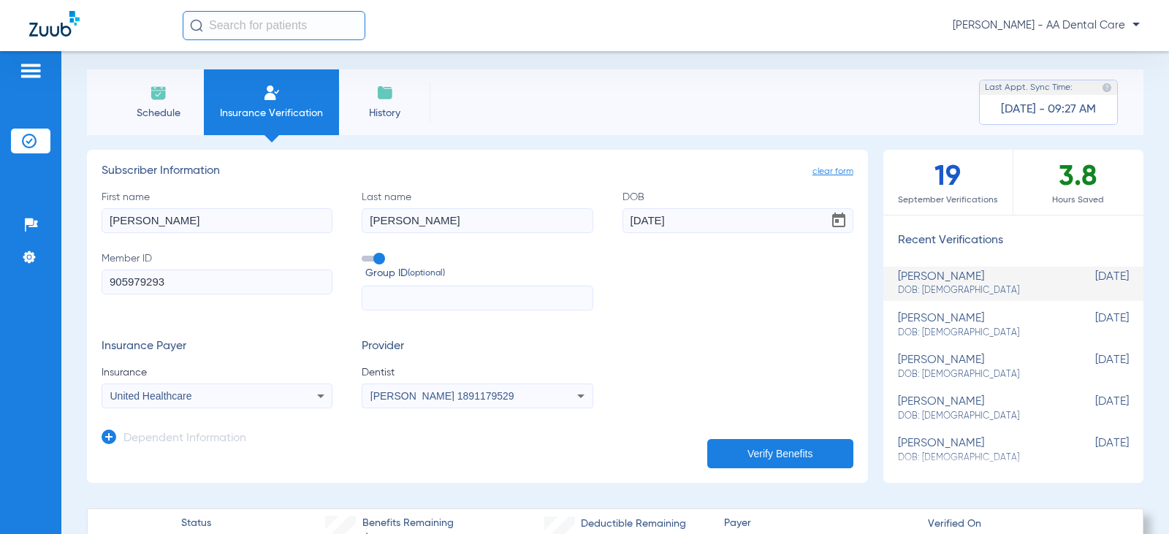
scroll to position [0, 0]
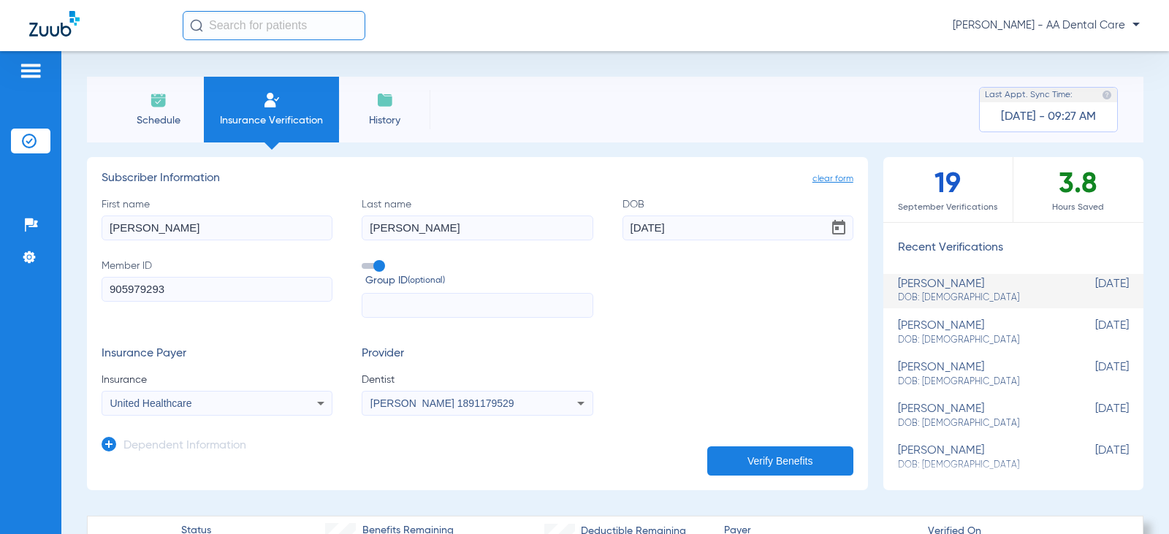
click at [180, 111] on li "Schedule" at bounding box center [158, 110] width 91 height 66
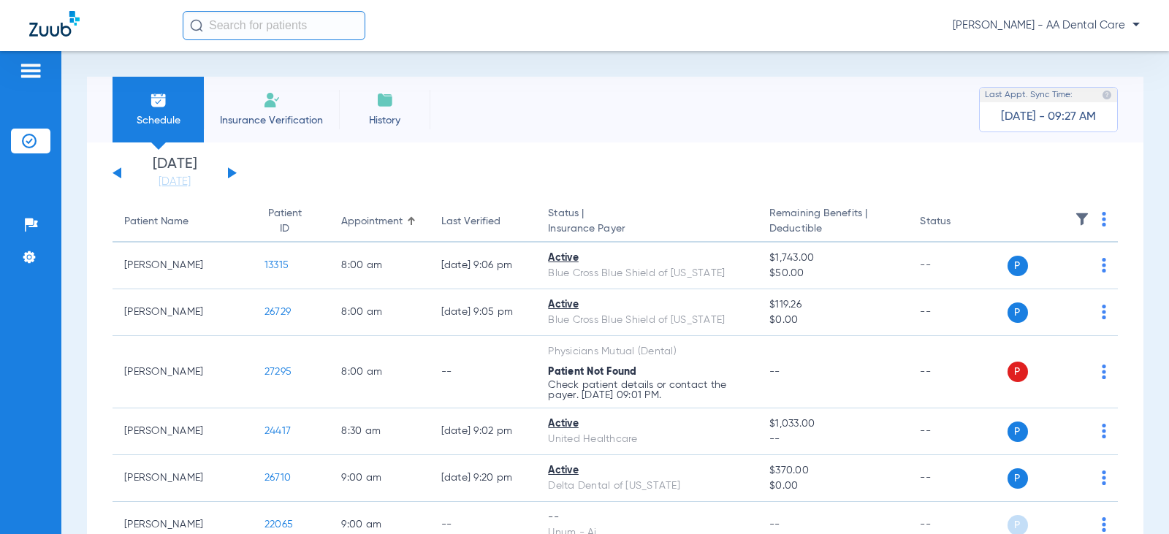
click at [230, 172] on button at bounding box center [232, 172] width 9 height 11
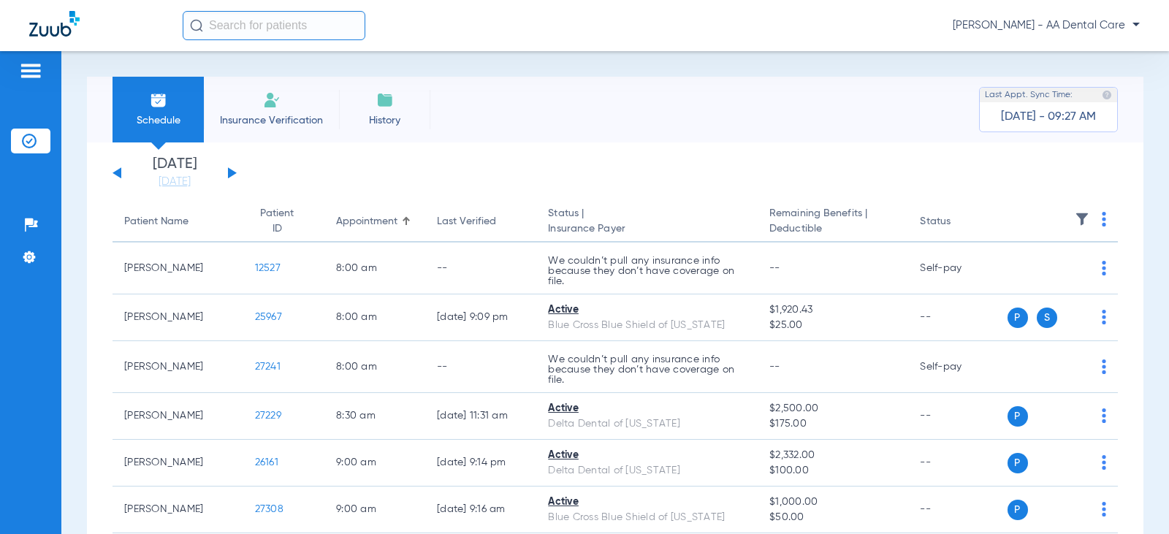
click at [230, 172] on button at bounding box center [232, 172] width 9 height 11
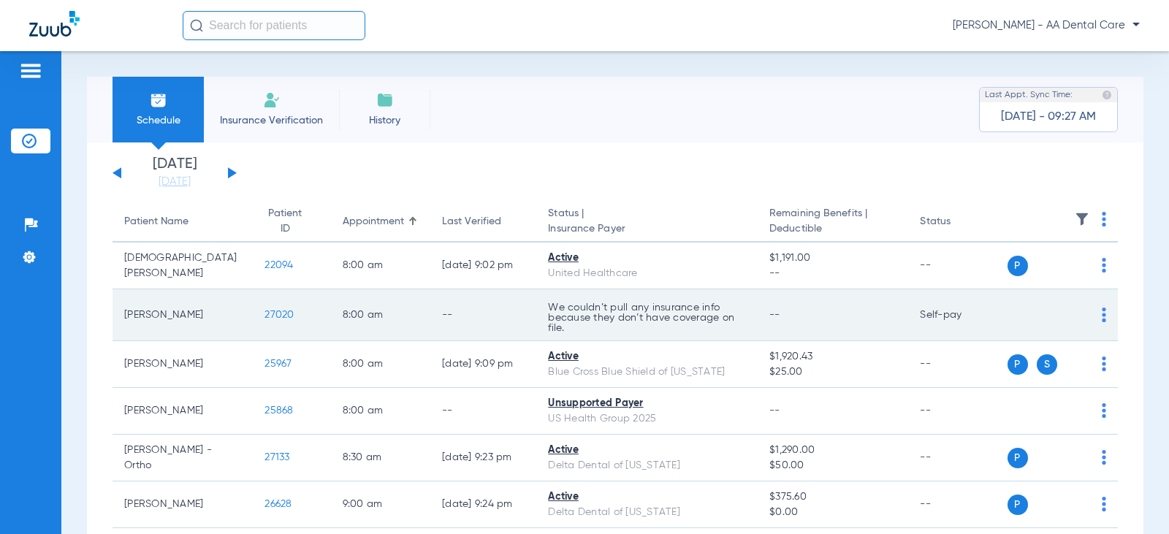
click at [1090, 311] on div "P S" at bounding box center [1057, 315] width 99 height 20
click at [1102, 312] on img at bounding box center [1104, 315] width 4 height 15
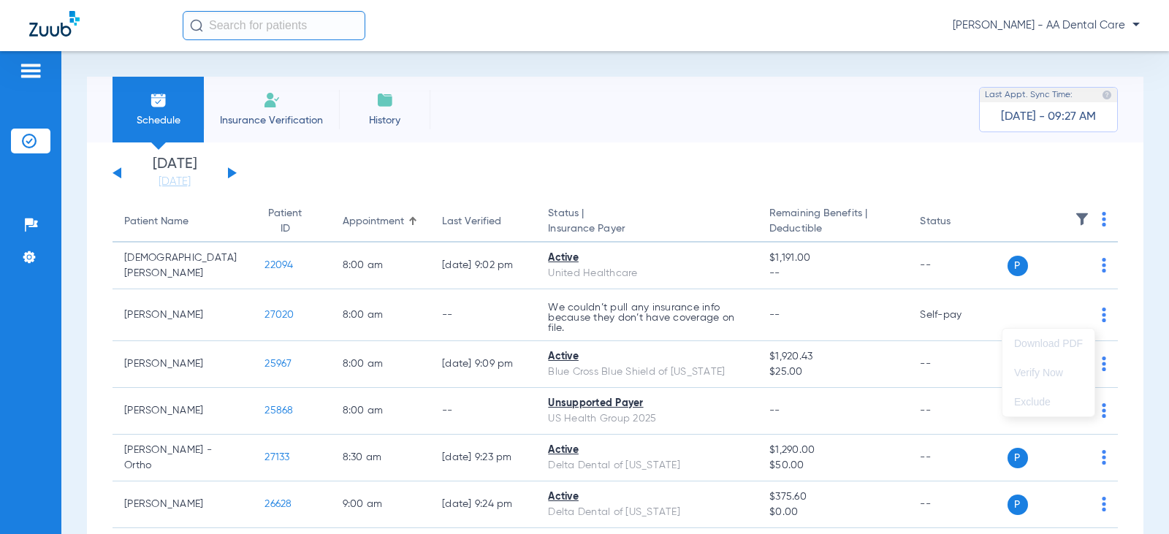
click at [843, 325] on div at bounding box center [584, 267] width 1169 height 534
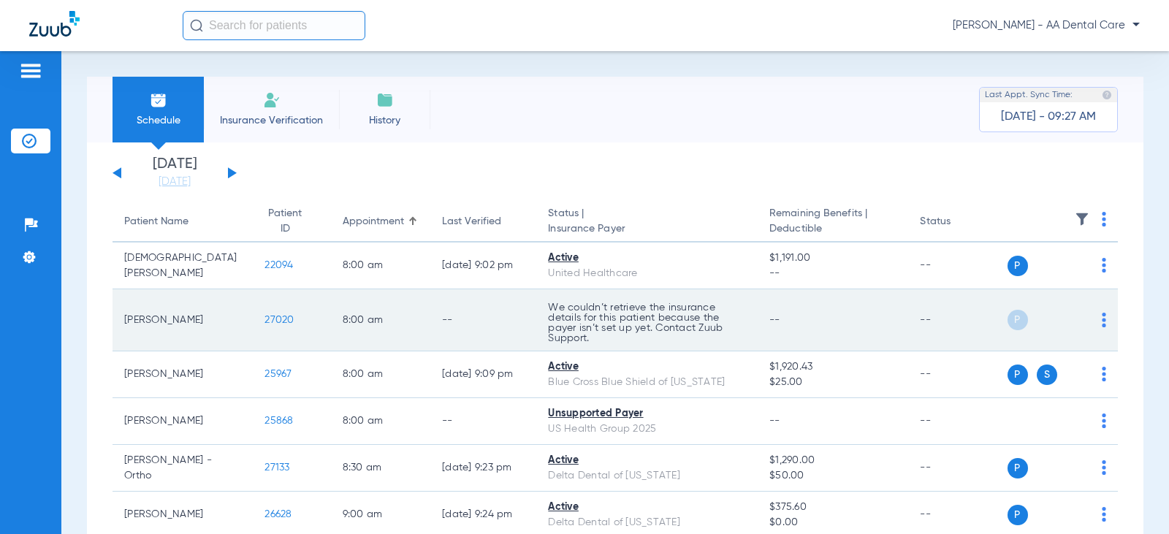
click at [1102, 317] on img at bounding box center [1104, 320] width 4 height 15
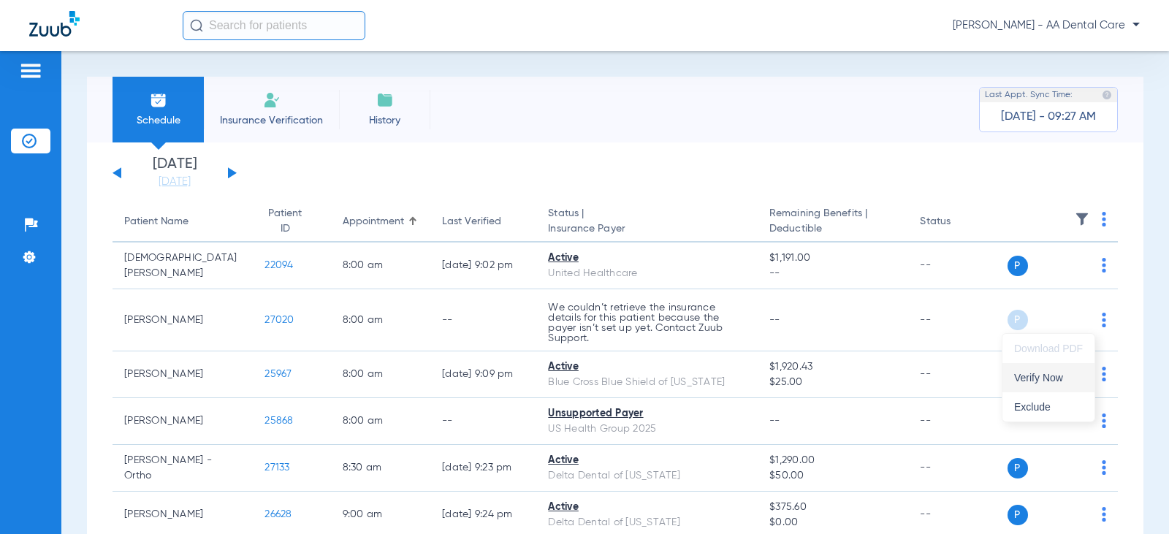
click at [1058, 381] on span "Verify Now" at bounding box center [1048, 378] width 69 height 10
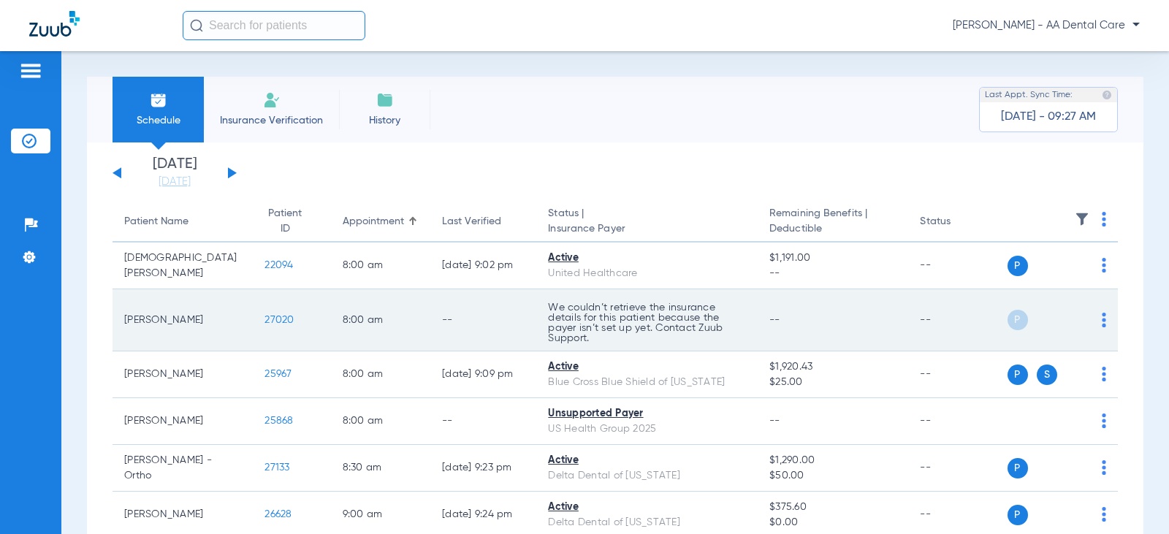
click at [1096, 318] on td "P S" at bounding box center [1063, 320] width 111 height 62
click at [1102, 318] on img at bounding box center [1104, 320] width 4 height 15
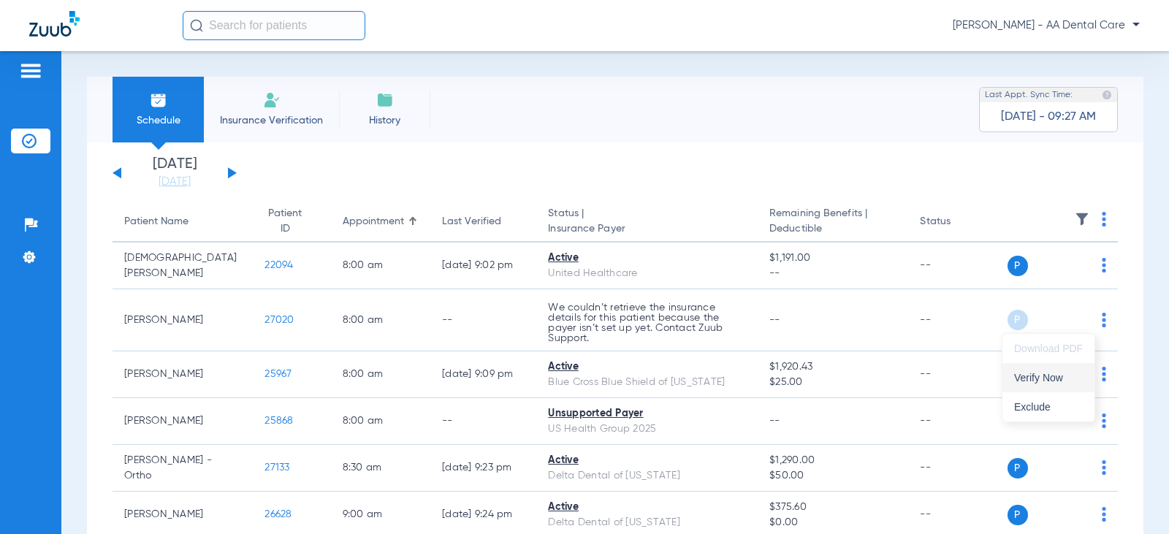
click at [1033, 384] on button "Verify Now" at bounding box center [1049, 377] width 92 height 29
click at [308, 113] on span "Insurance Verification" at bounding box center [271, 120] width 113 height 15
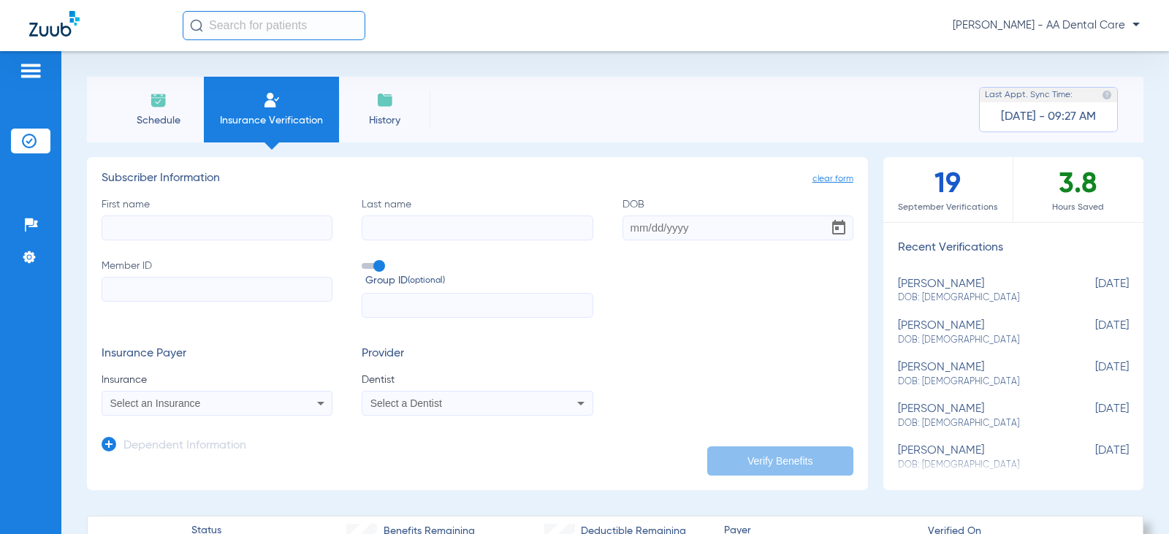
click at [926, 284] on div "alicia fassett DOB: 03/18/1947" at bounding box center [977, 291] width 158 height 27
type input "alicia"
type input "fassett"
type input "03/18/1947"
type input "905979293"
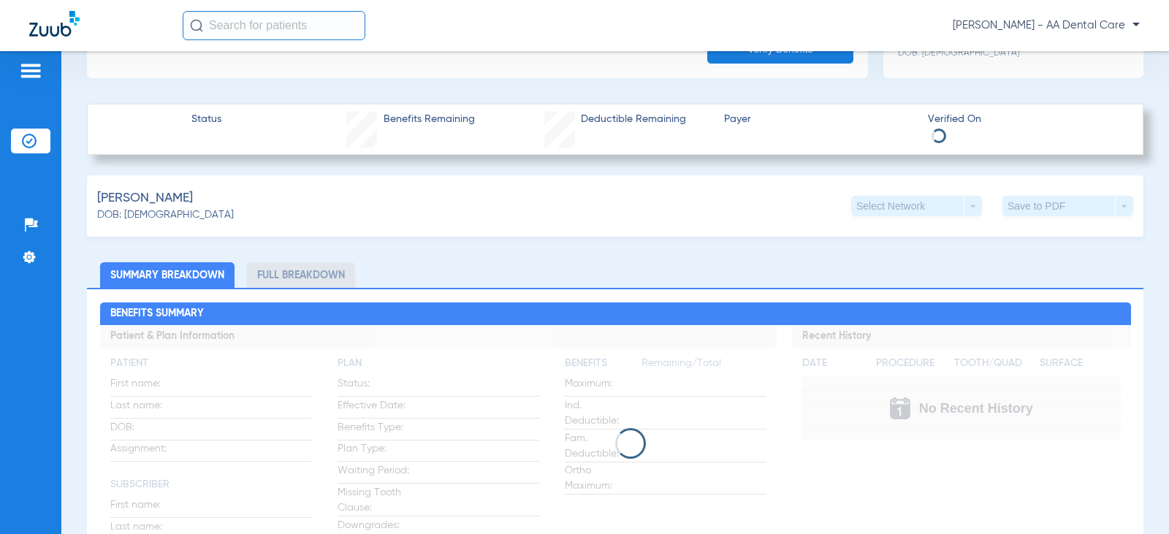
scroll to position [438, 0]
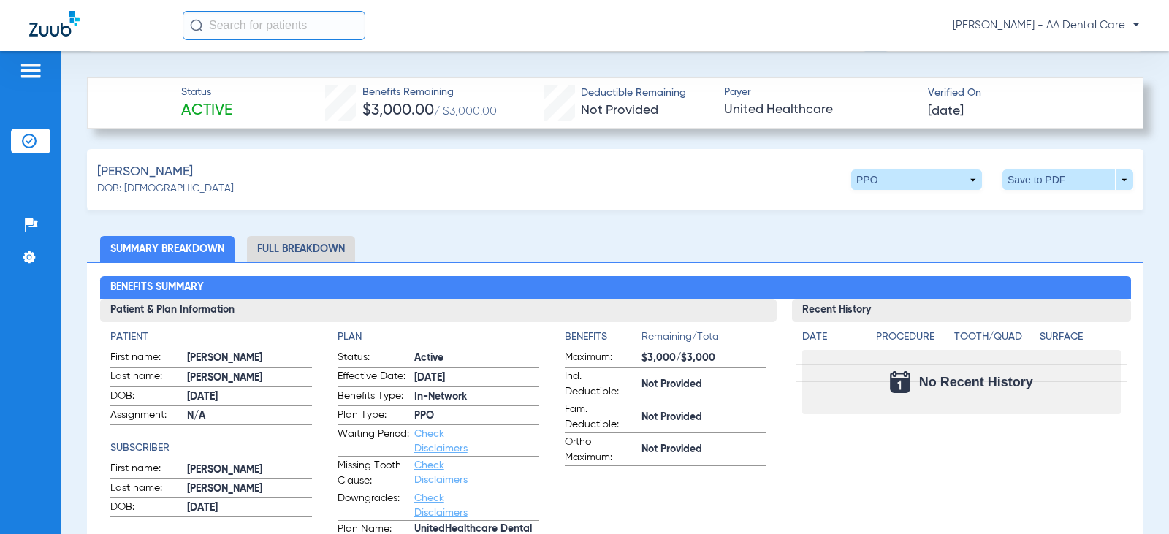
drag, startPoint x: 334, startPoint y: 232, endPoint x: 329, endPoint y: 242, distance: 10.8
click at [329, 242] on li "Full Breakdown" at bounding box center [301, 249] width 108 height 26
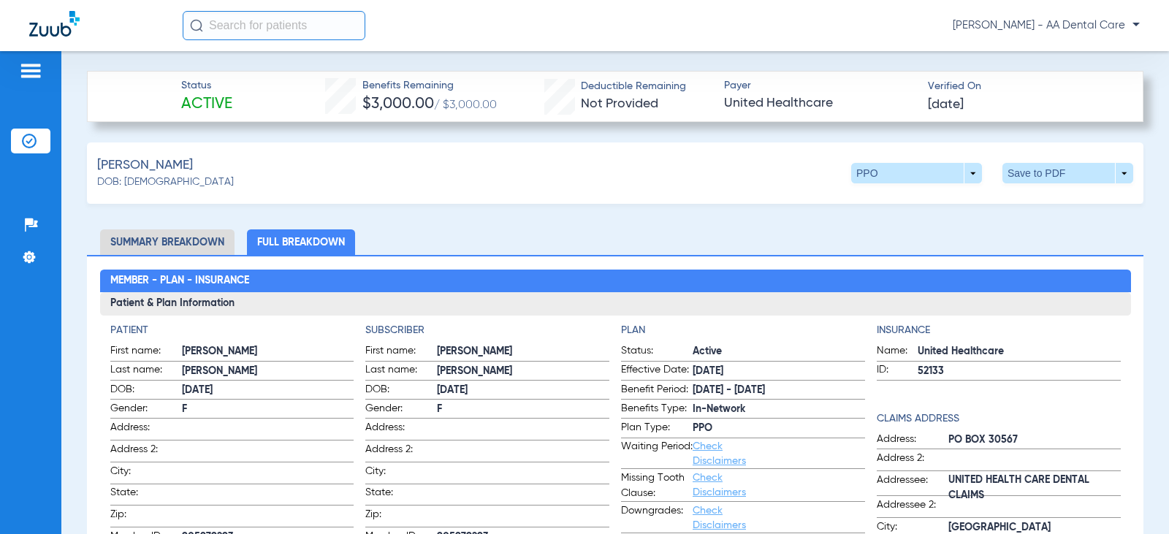
scroll to position [365, 0]
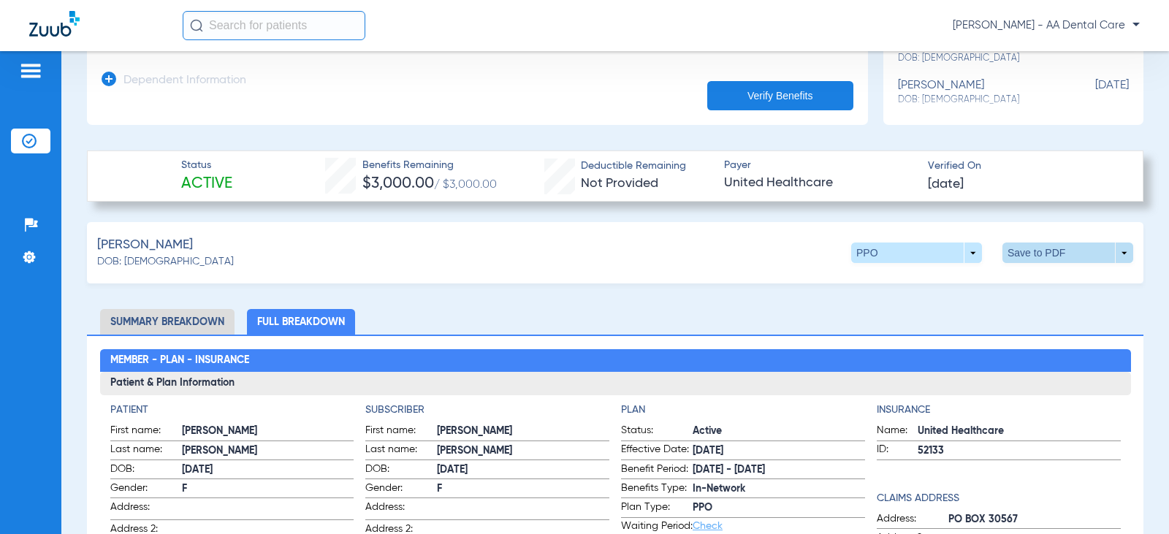
click at [1063, 260] on span at bounding box center [1068, 252] width 35 height 35
click at [962, 276] on span "Save to PDF" at bounding box center [948, 281] width 58 height 10
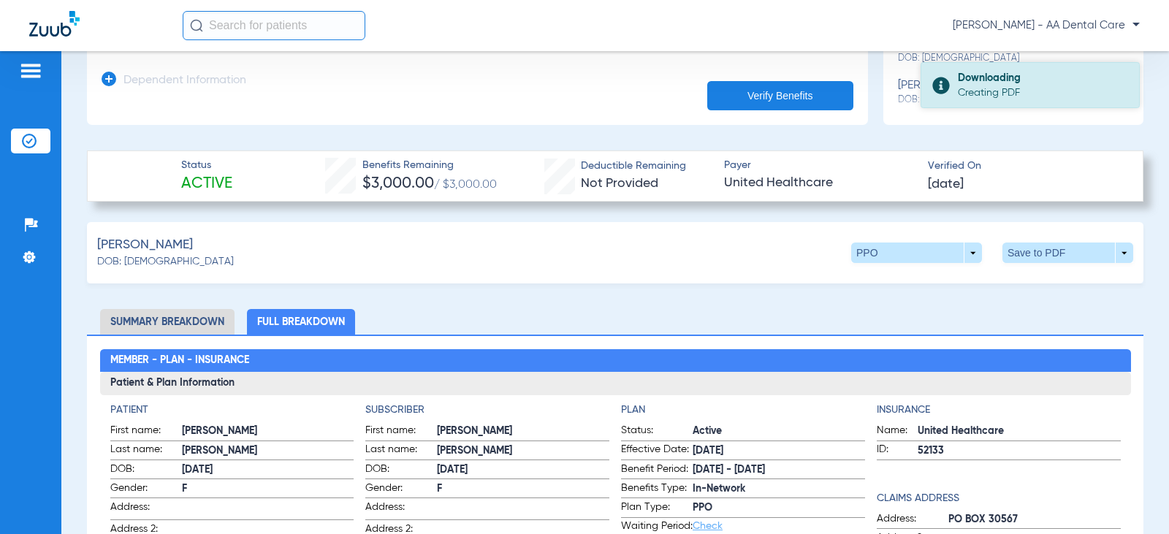
click at [998, 92] on div "Creating PDF" at bounding box center [1042, 93] width 169 height 15
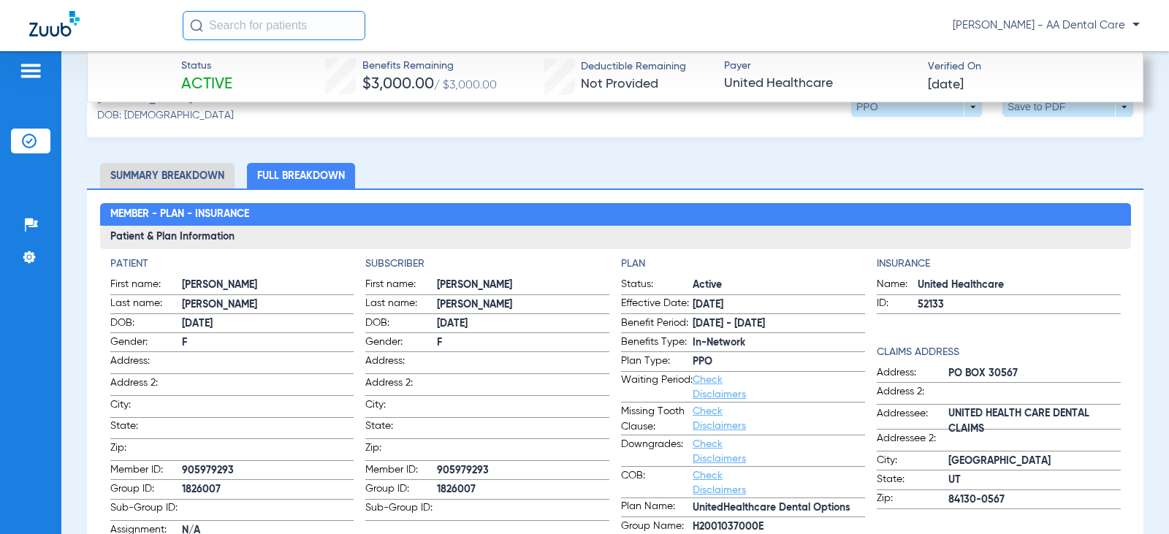
scroll to position [438, 0]
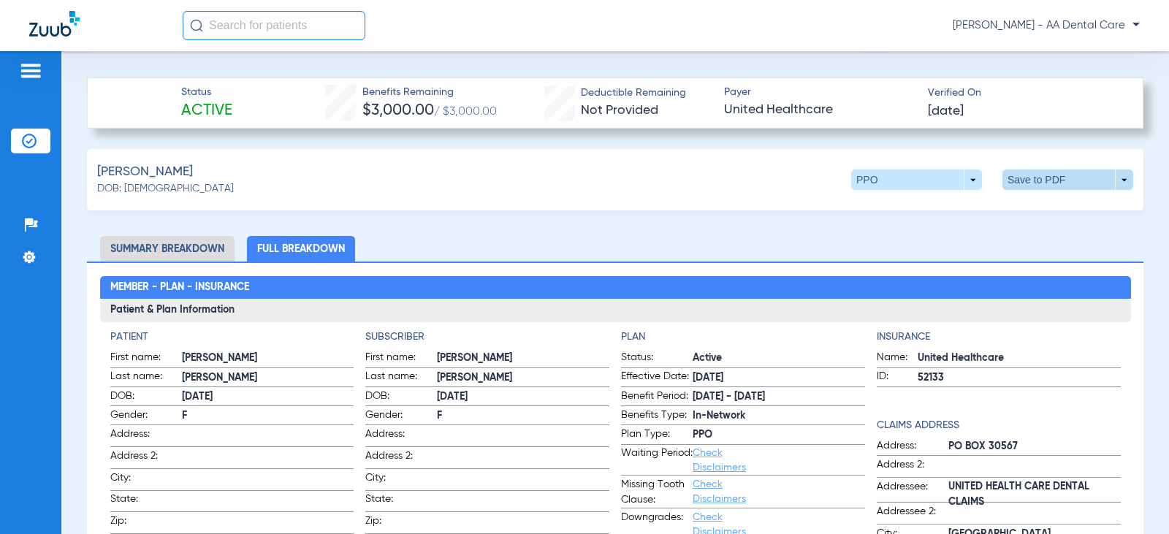
click at [1116, 179] on span at bounding box center [1068, 180] width 131 height 20
click at [1116, 179] on div at bounding box center [584, 267] width 1169 height 534
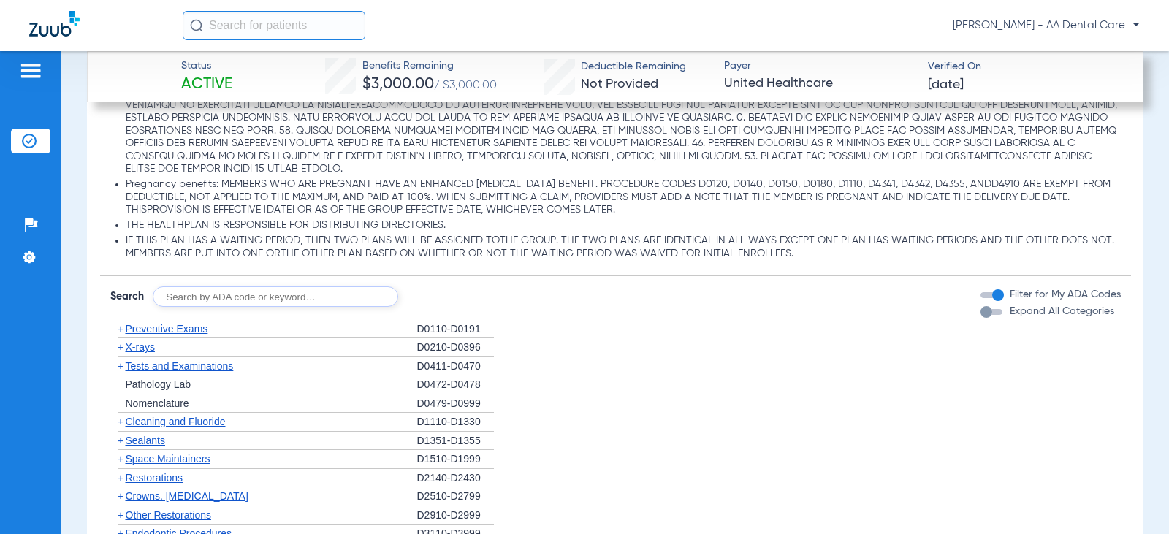
scroll to position [1681, 0]
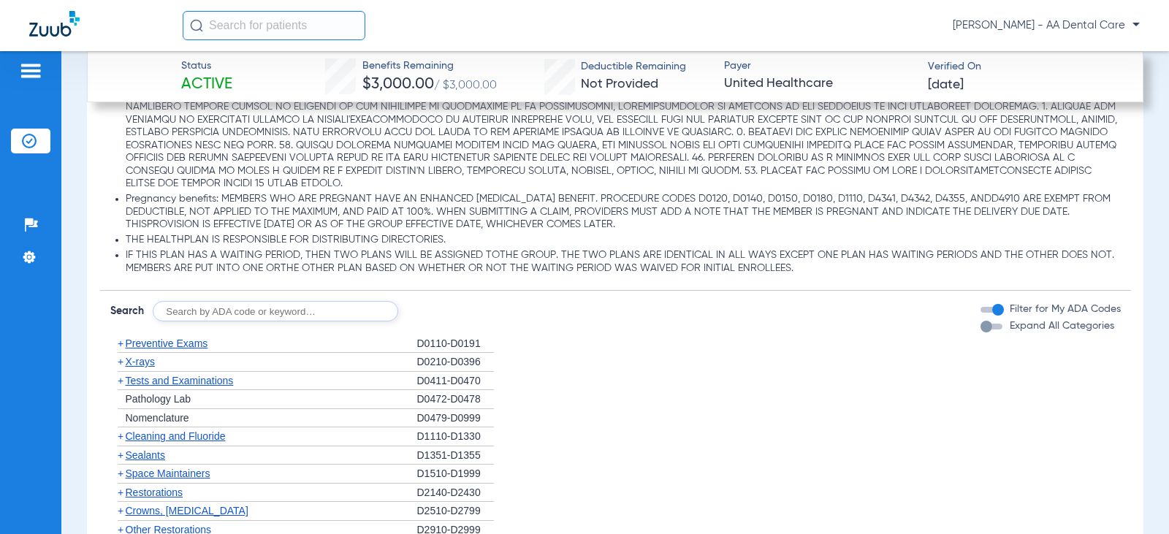
click at [981, 322] on div "button" at bounding box center [987, 327] width 12 height 12
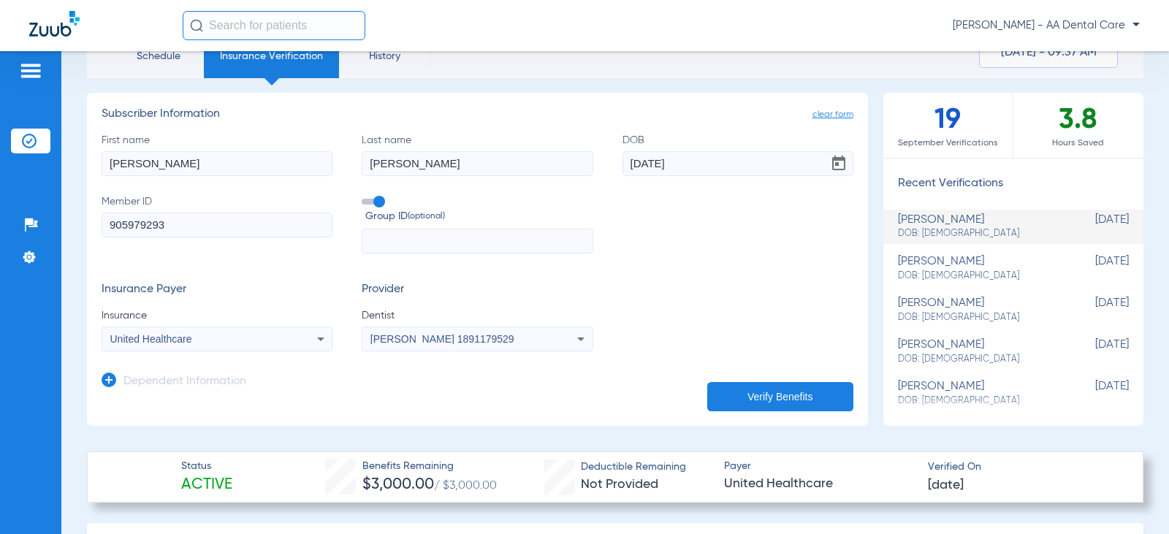
scroll to position [0, 0]
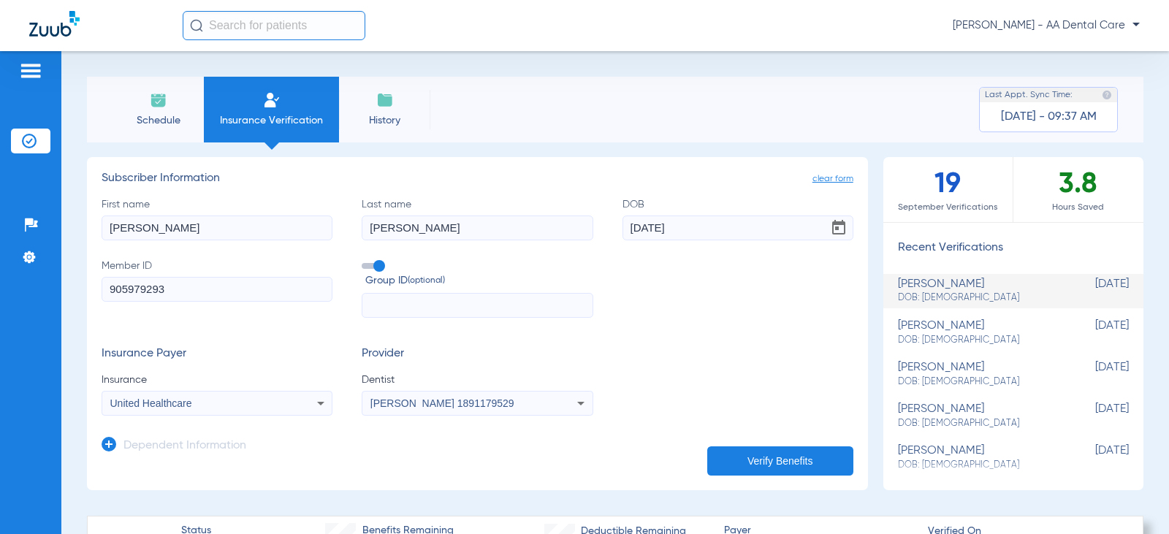
click at [160, 116] on span "Schedule" at bounding box center [158, 120] width 69 height 15
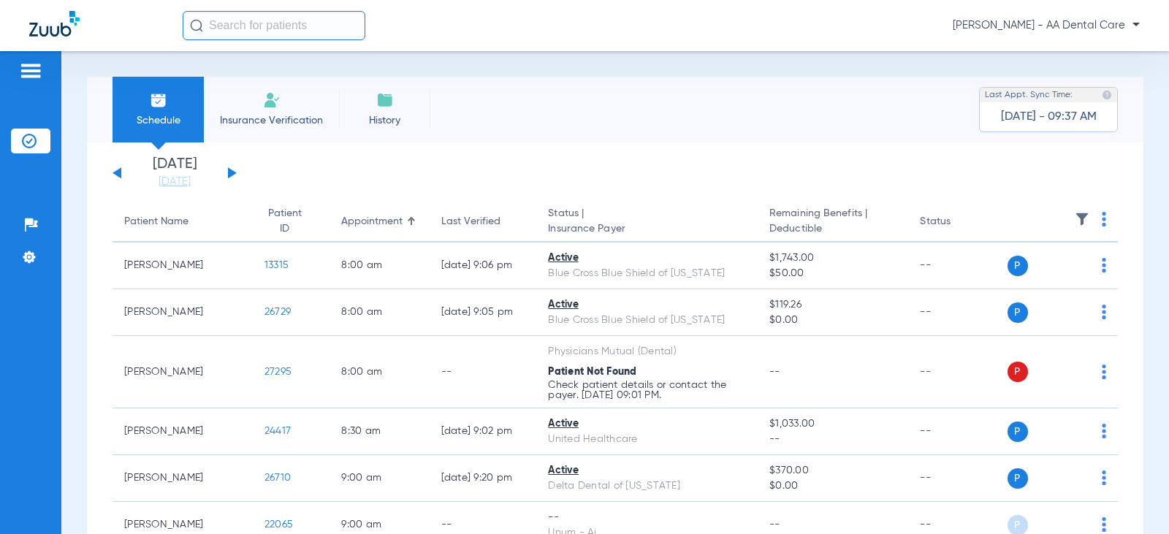
click at [229, 172] on button at bounding box center [232, 172] width 9 height 11
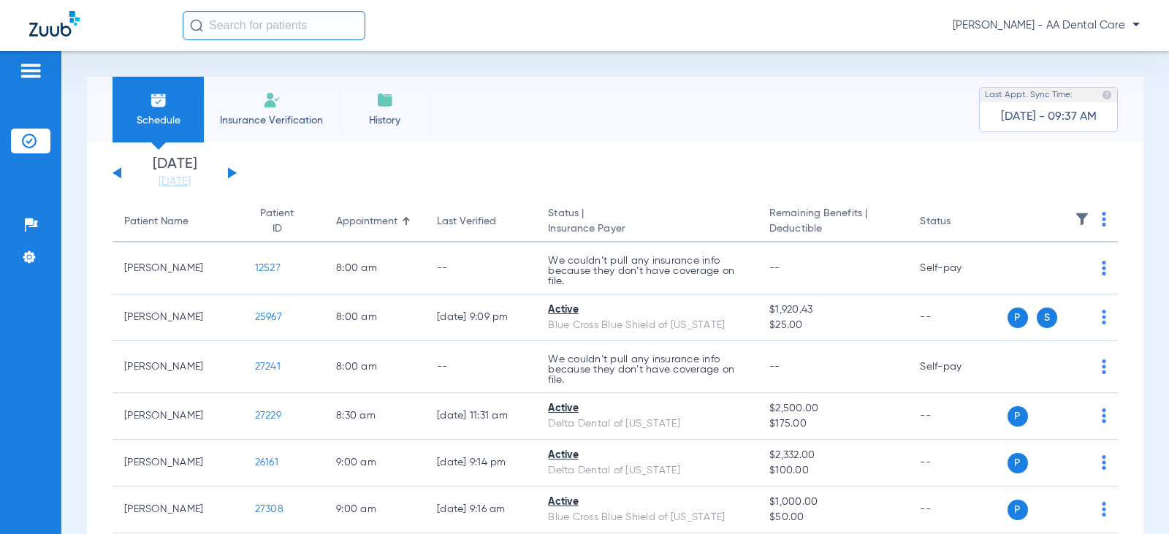
click at [229, 172] on button at bounding box center [232, 172] width 9 height 11
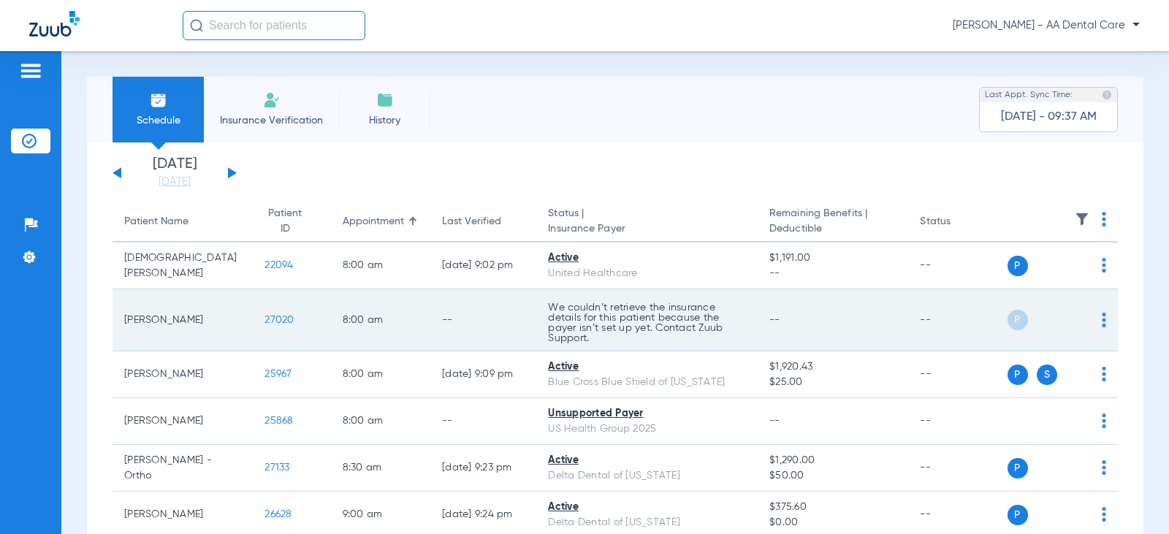
click at [1102, 322] on img at bounding box center [1104, 320] width 4 height 15
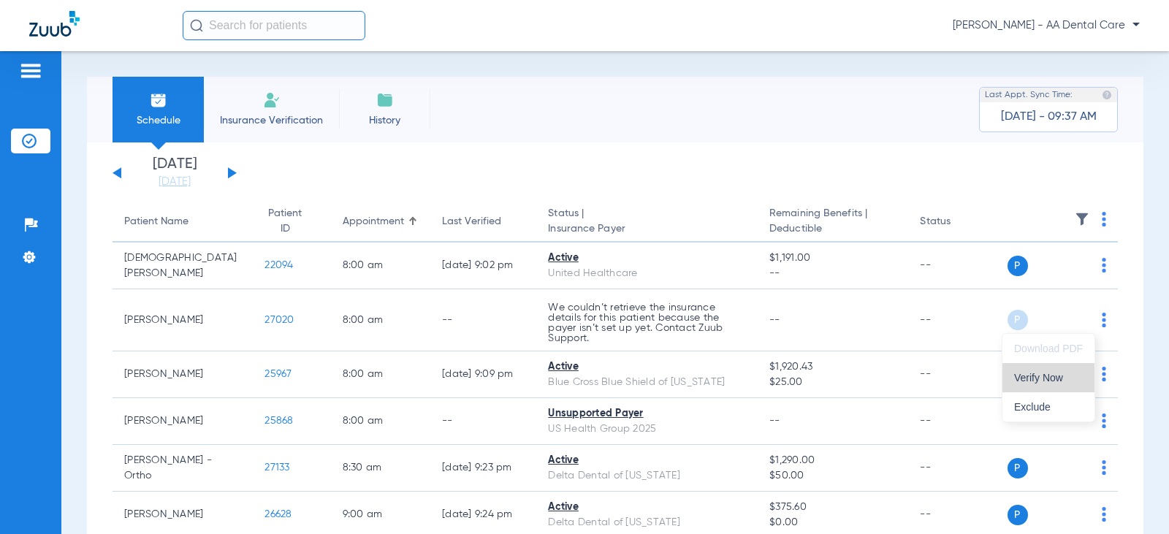
click at [1028, 379] on span "Verify Now" at bounding box center [1048, 378] width 69 height 10
